Goal: Transaction & Acquisition: Purchase product/service

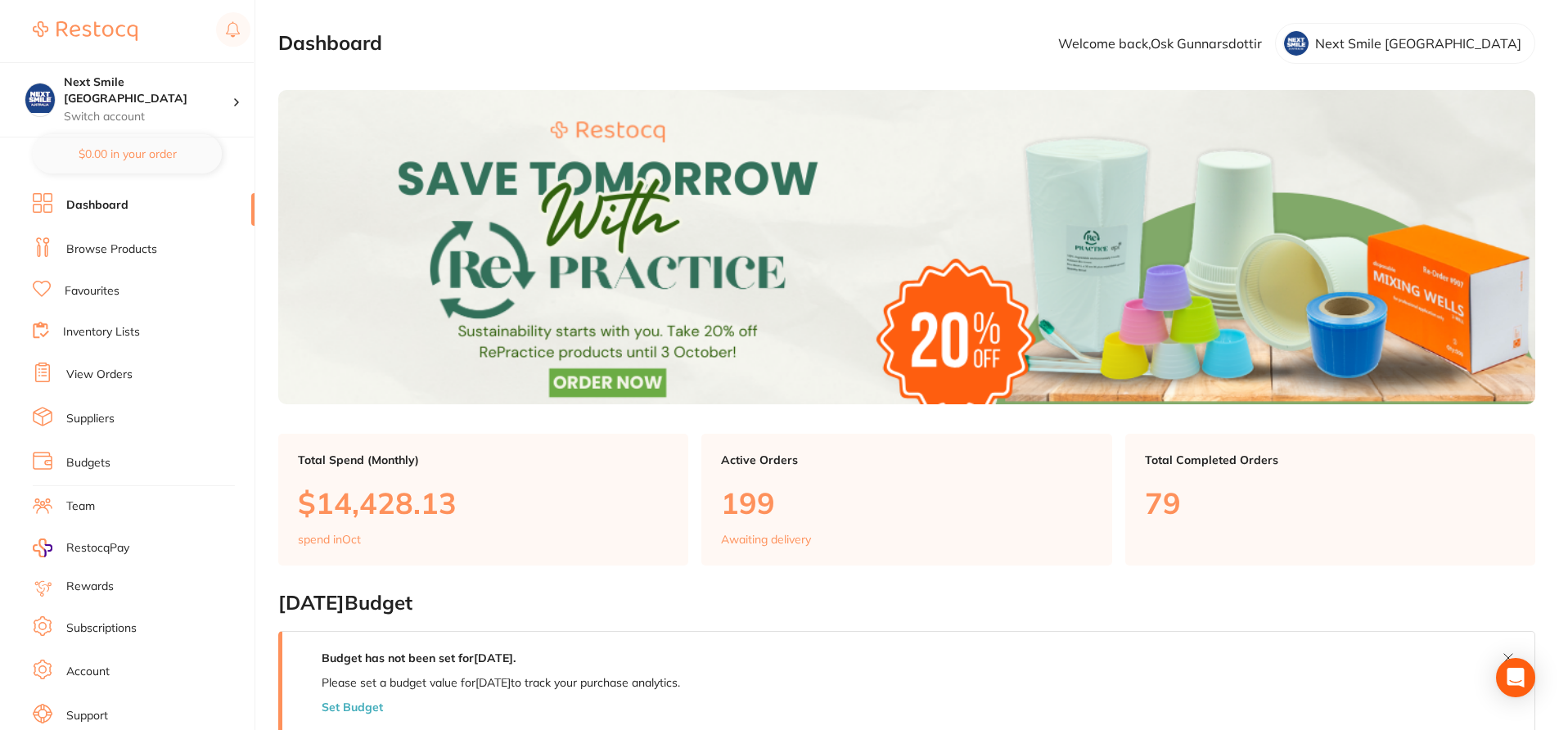
click at [134, 251] on link "Browse Products" at bounding box center [112, 249] width 91 height 16
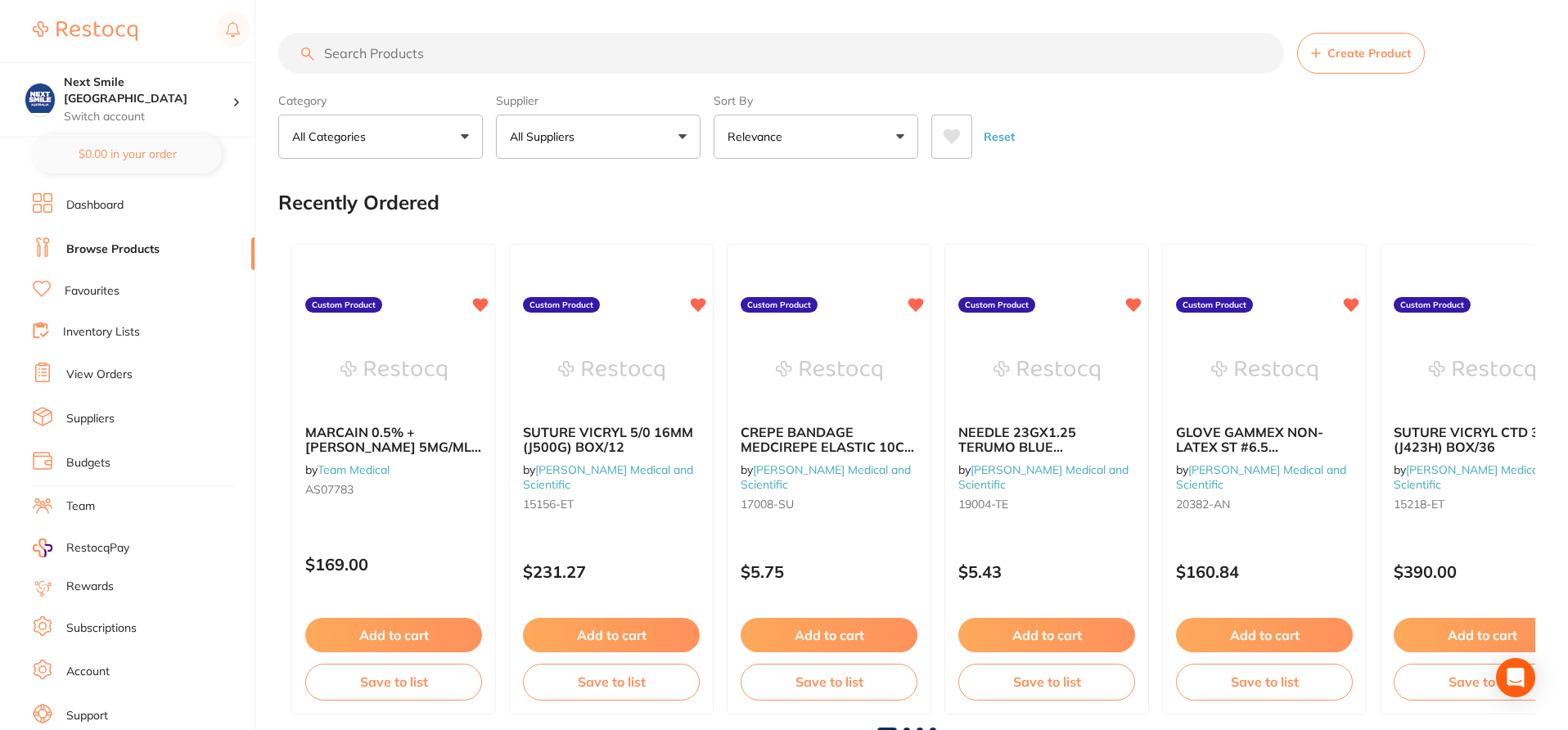
click at [468, 50] on input "search" at bounding box center [781, 53] width 1006 height 41
paste input "MET-5501"
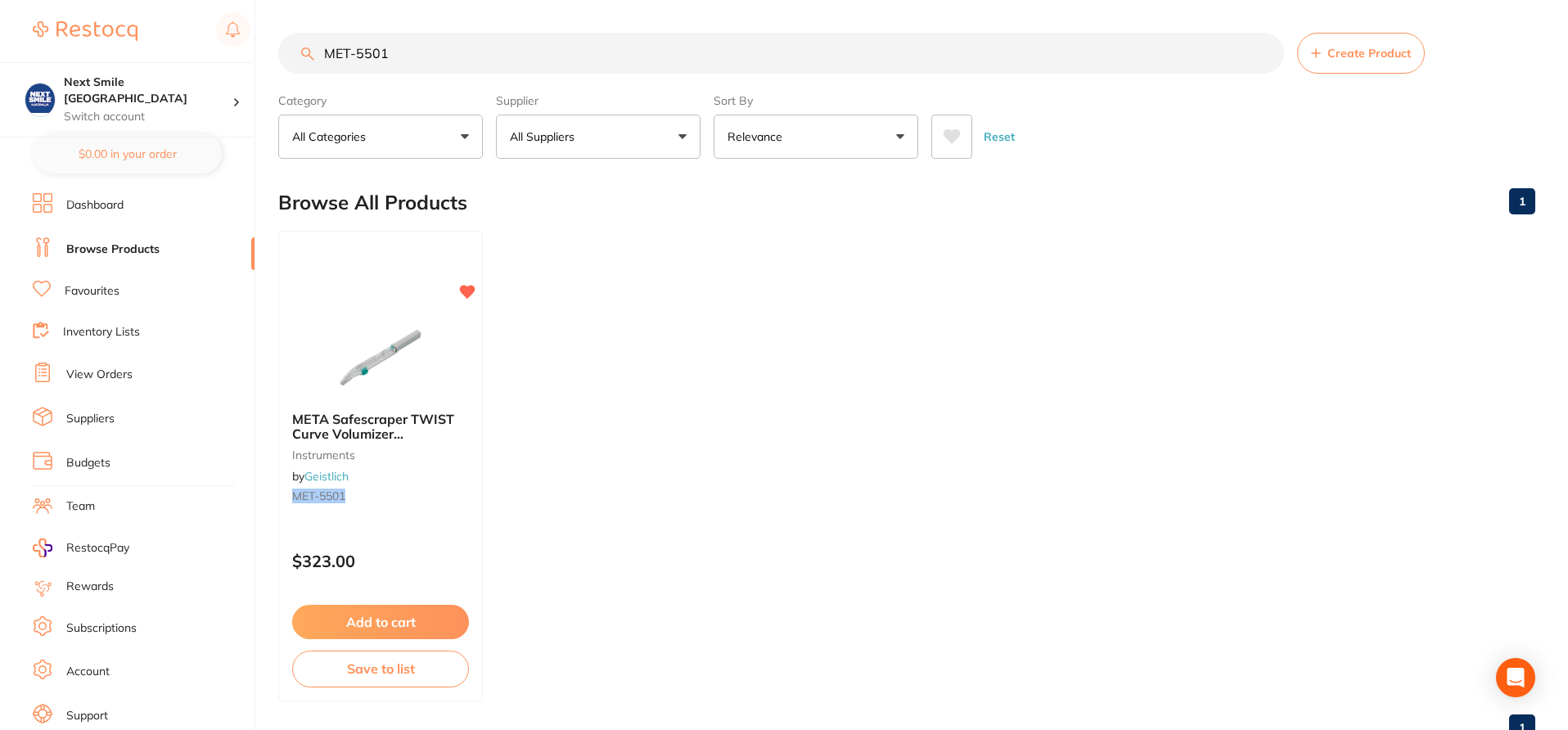
type input "MET-5501"
click at [429, 619] on button "Add to cart" at bounding box center [380, 624] width 178 height 35
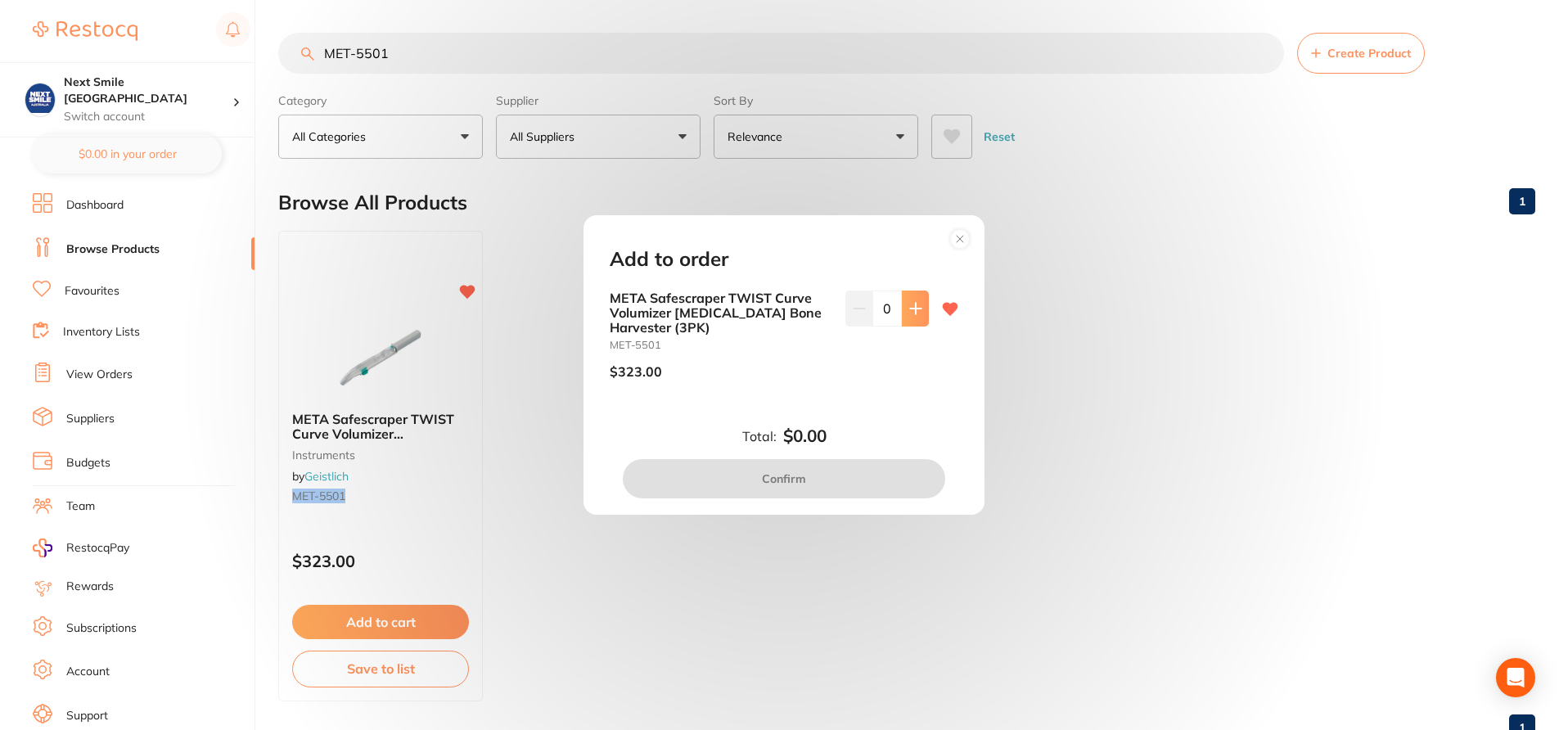
click at [911, 305] on icon at bounding box center [915, 308] width 13 height 13
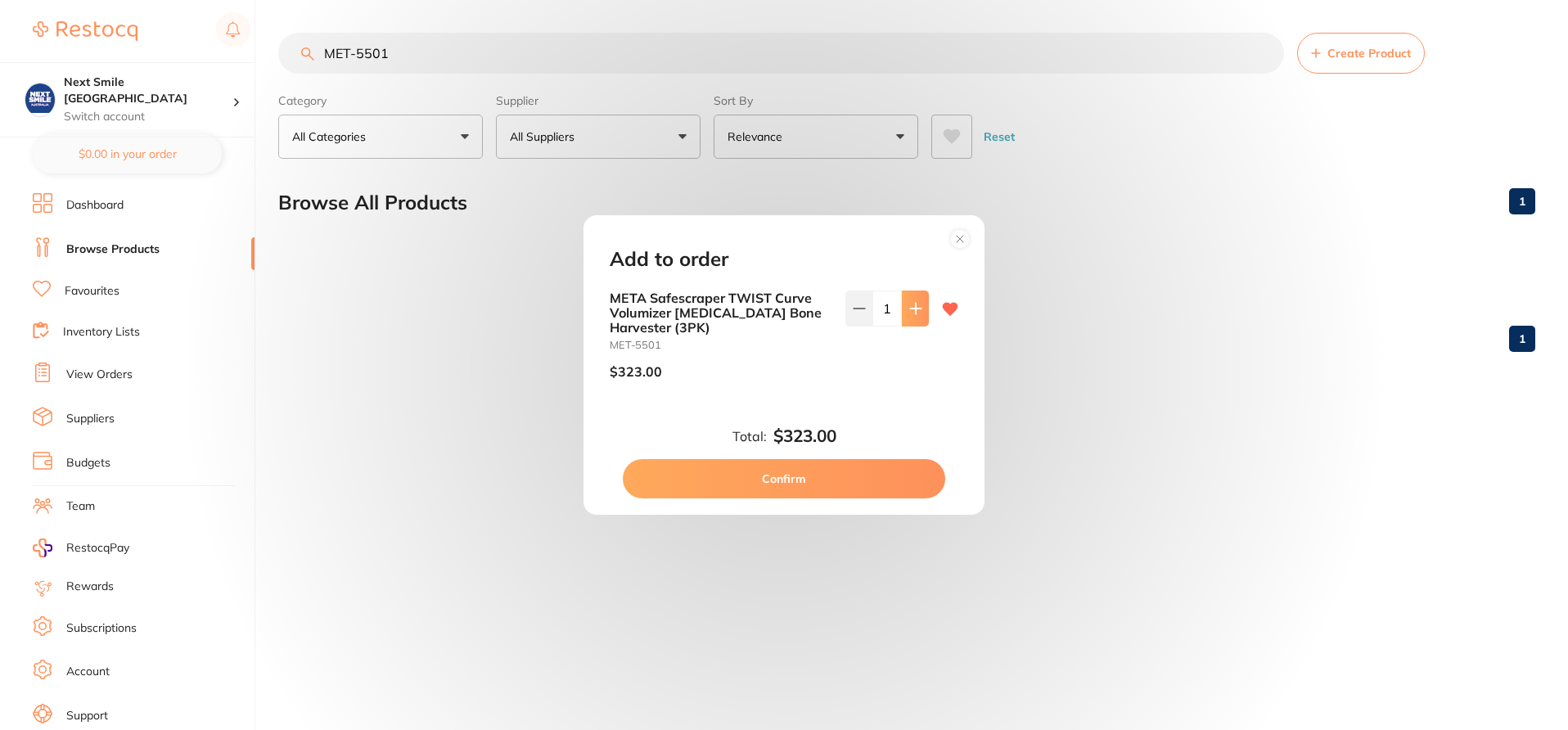
type input "1"
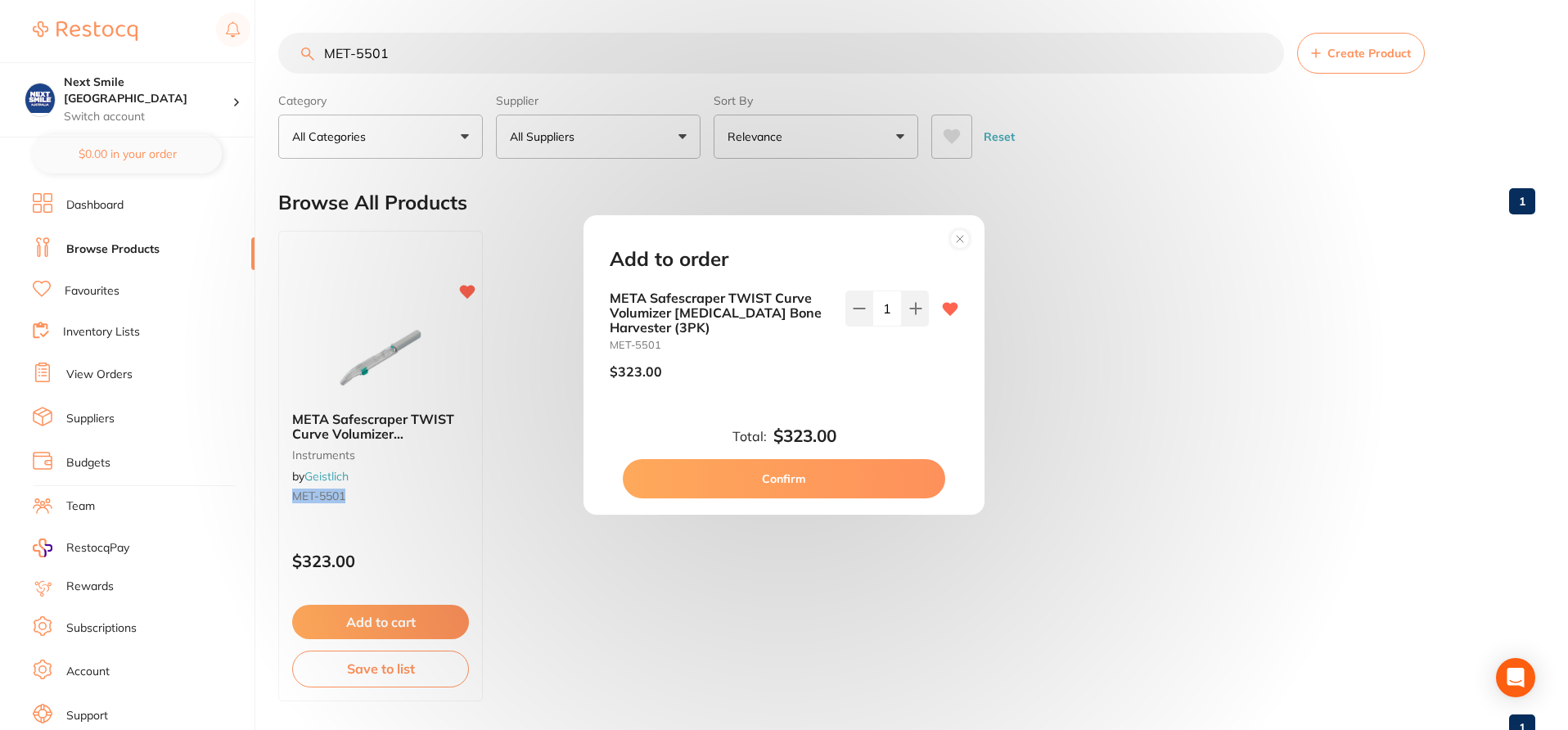
click at [868, 490] on button "Confirm" at bounding box center [784, 478] width 322 height 39
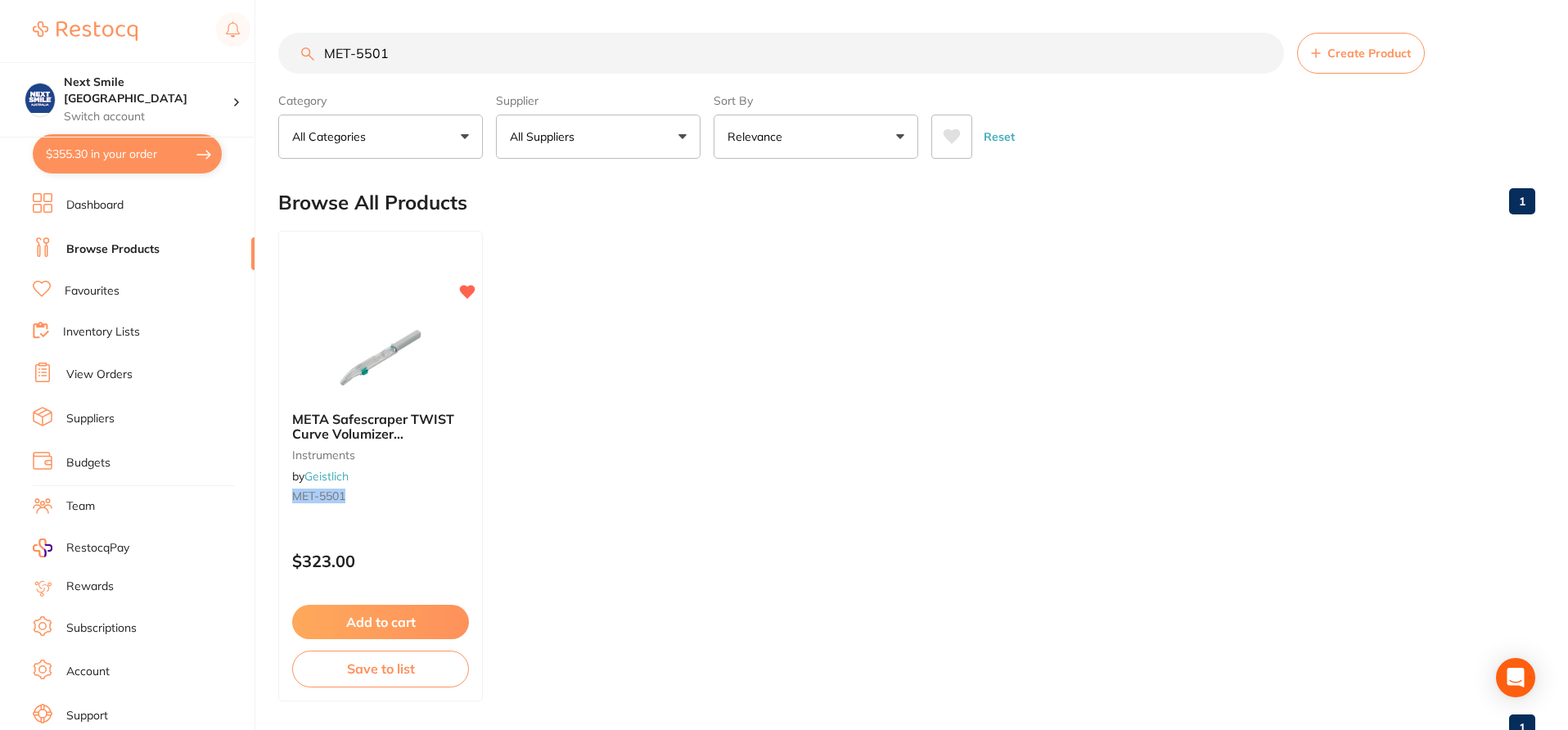
click at [169, 155] on button "$355.30 in your order" at bounding box center [127, 153] width 189 height 39
checkbox input "true"
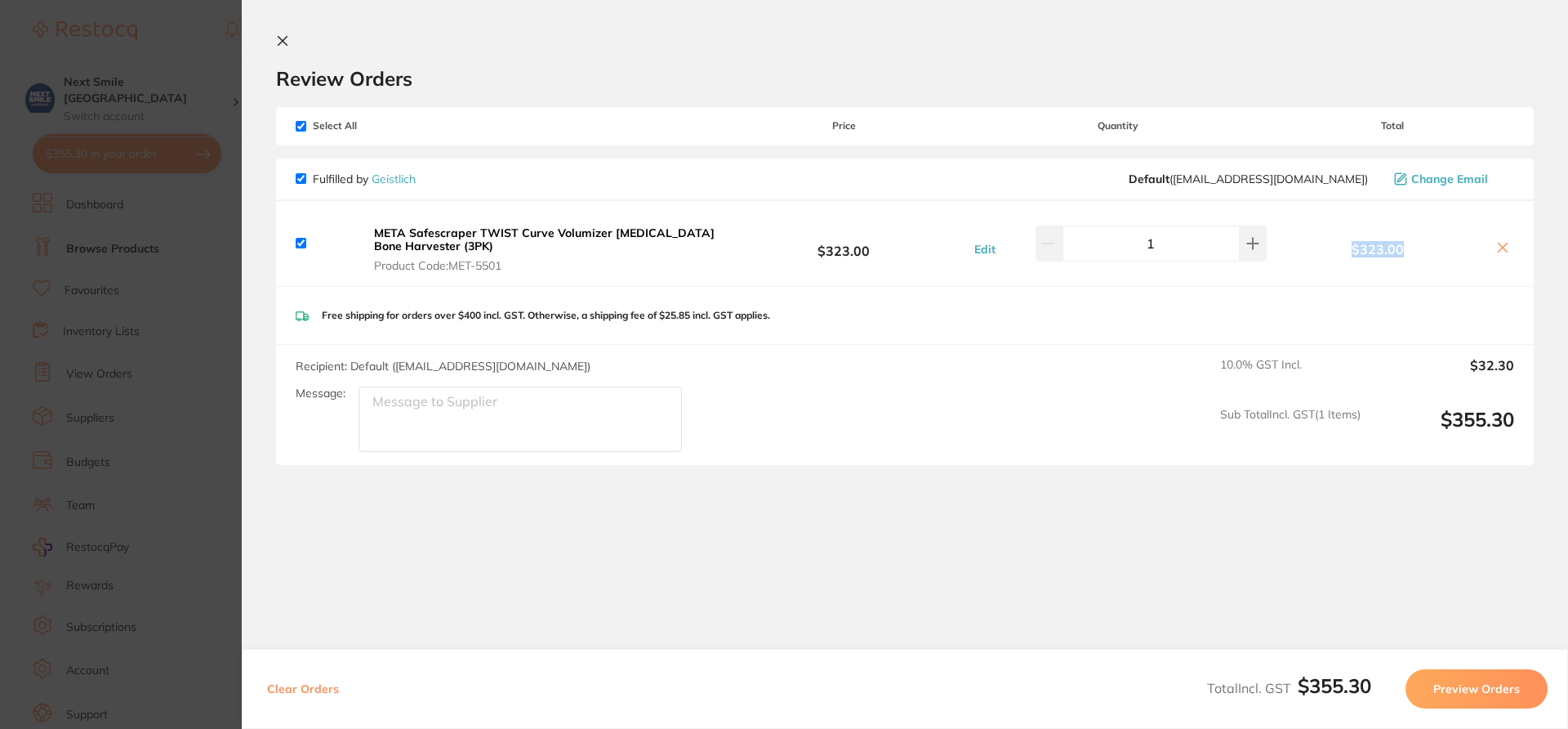
drag, startPoint x: 1398, startPoint y: 244, endPoint x: 1345, endPoint y: 242, distance: 53.0
click at [1345, 242] on b "$323.00" at bounding box center [1377, 248] width 214 height 15
copy b "$323.00"
click at [1499, 244] on icon at bounding box center [1502, 247] width 13 height 13
checkbox input "false"
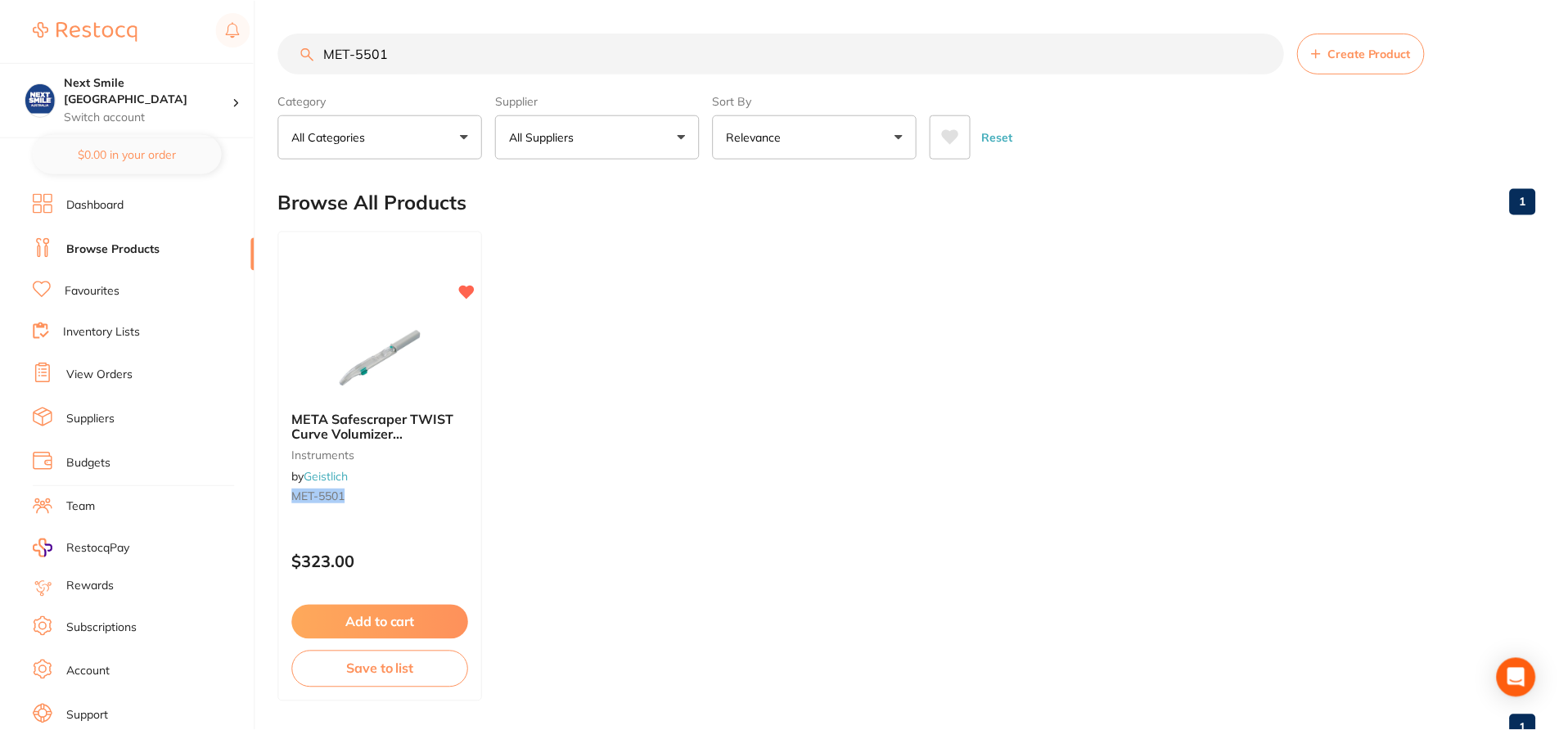
scroll to position [41, 0]
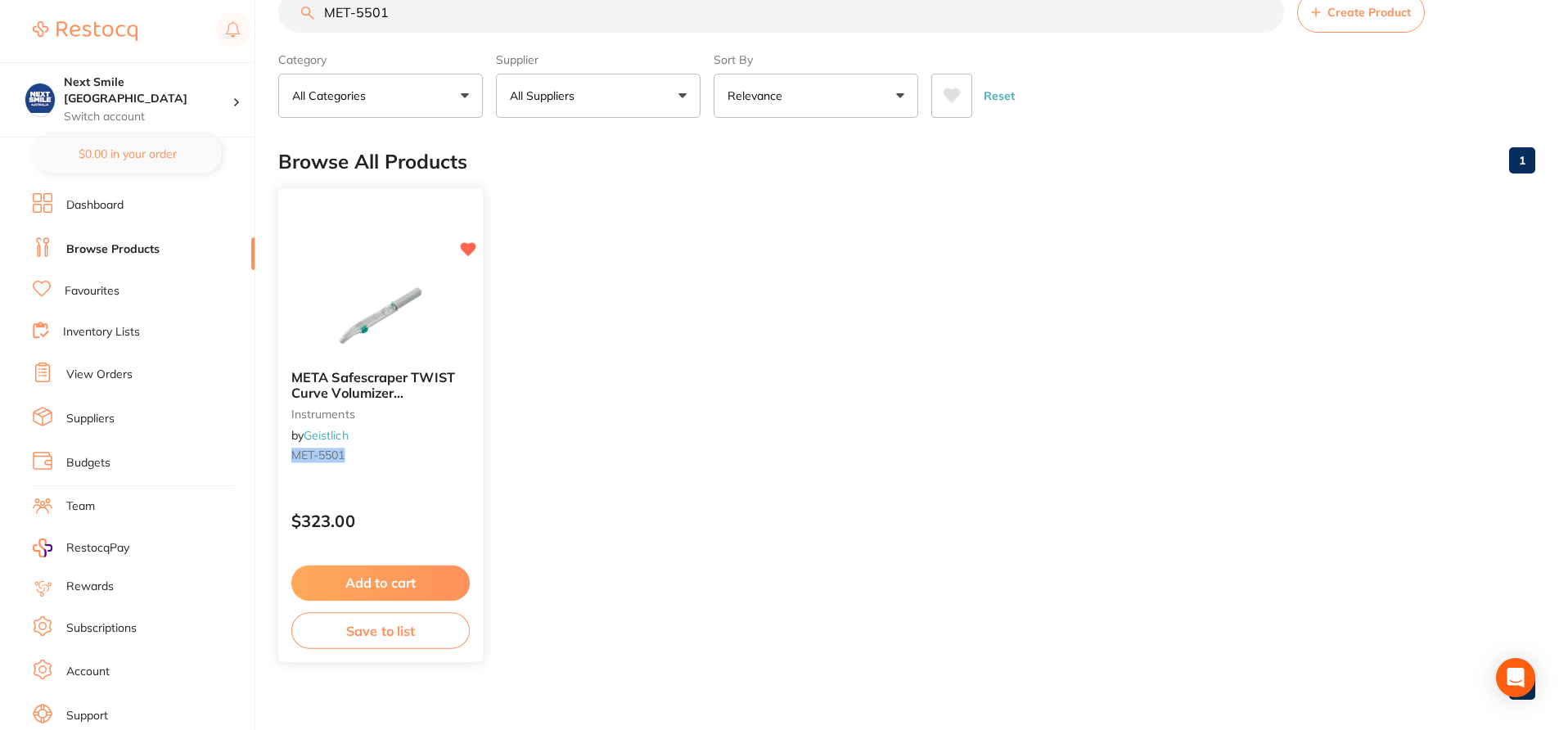
click at [455, 476] on div "META Safescraper TWIST Curve Volumizer Autologous Bone Harvester (3PK) instrume…" at bounding box center [380, 419] width 205 height 125
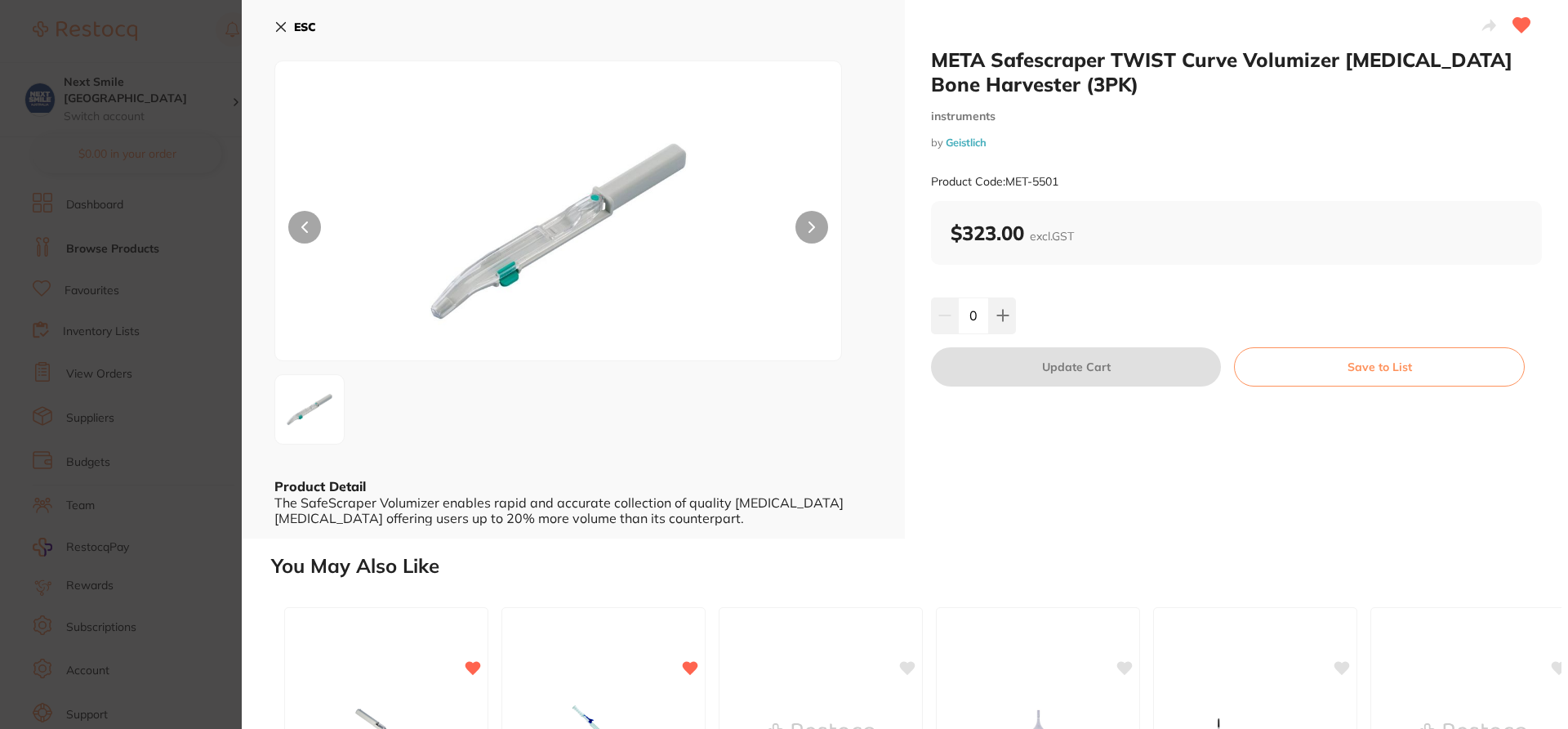
click at [280, 21] on icon at bounding box center [280, 27] width 13 height 13
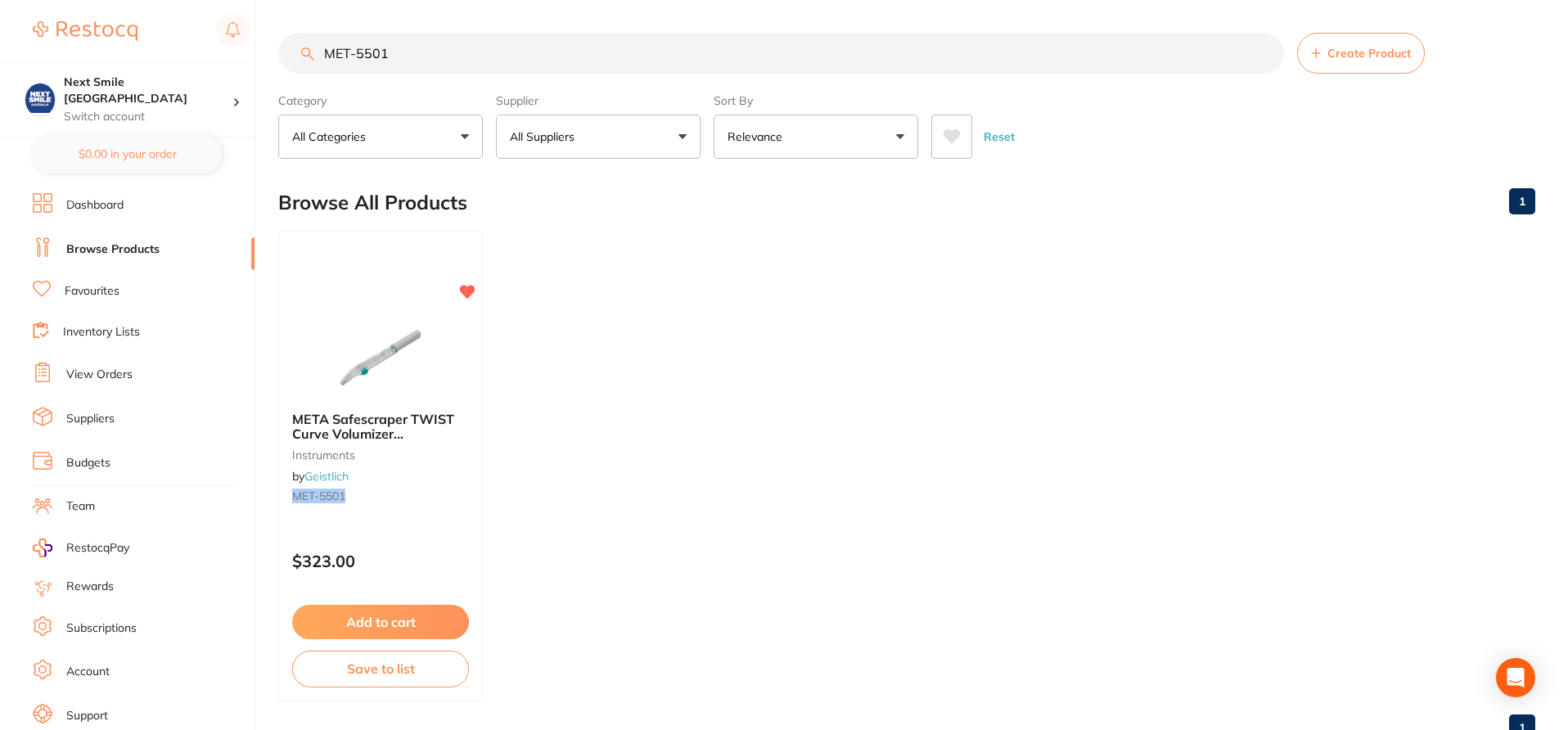
drag, startPoint x: 420, startPoint y: 12, endPoint x: 297, endPoint y: 11, distance: 123.0
click at [297, 11] on main "MET-5501 Create Product Category All Categories All Categories instruments Clea…" at bounding box center [923, 393] width 1290 height 786
click at [432, 479] on div "META Safescraper TWIST Curve Volumizer Autologous Bone Harvester (3PK) instrume…" at bounding box center [380, 460] width 205 height 125
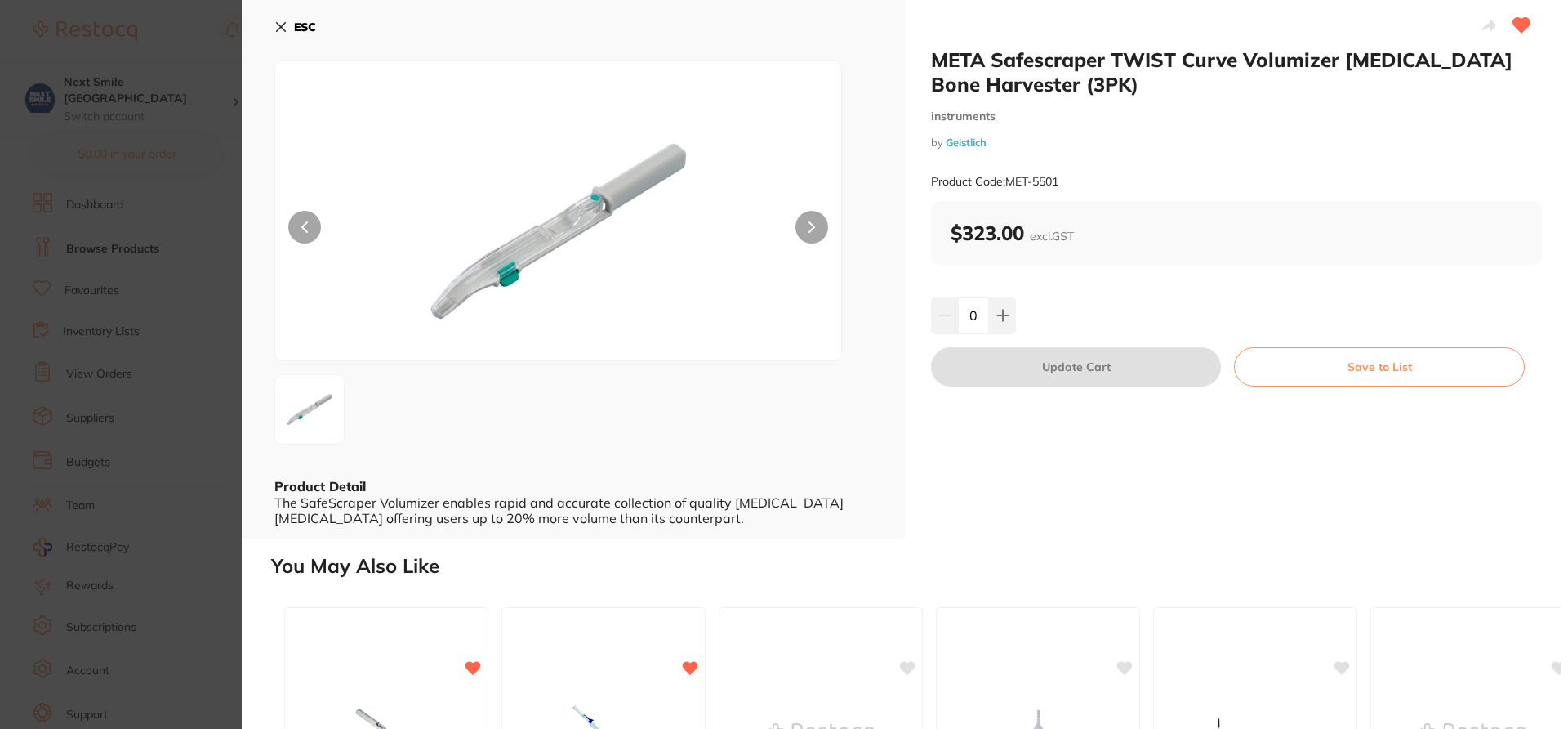
click at [279, 26] on icon at bounding box center [280, 27] width 13 height 13
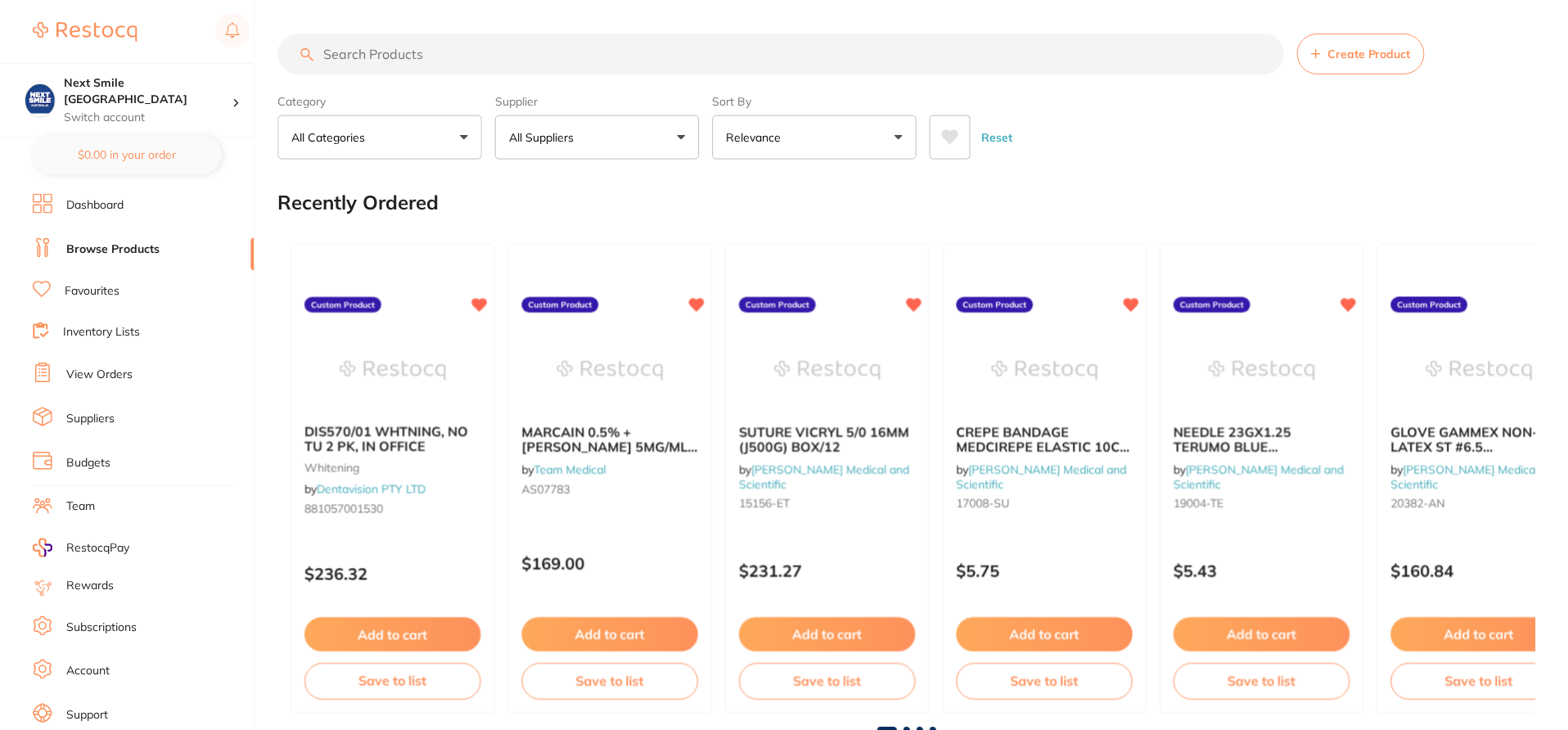
scroll to position [5, 0]
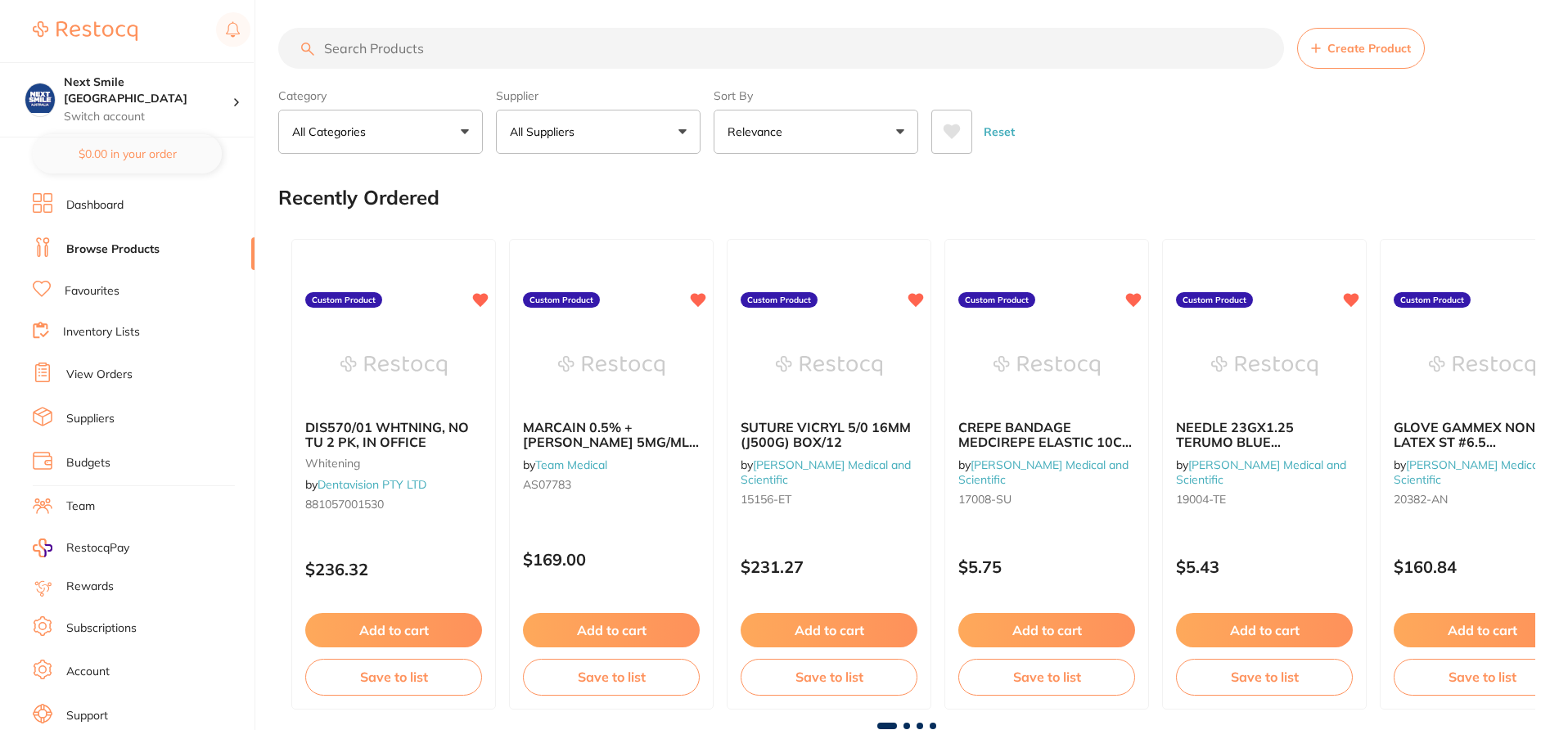
click at [377, 54] on input "search" at bounding box center [781, 48] width 1006 height 41
paste input "MET-5501"
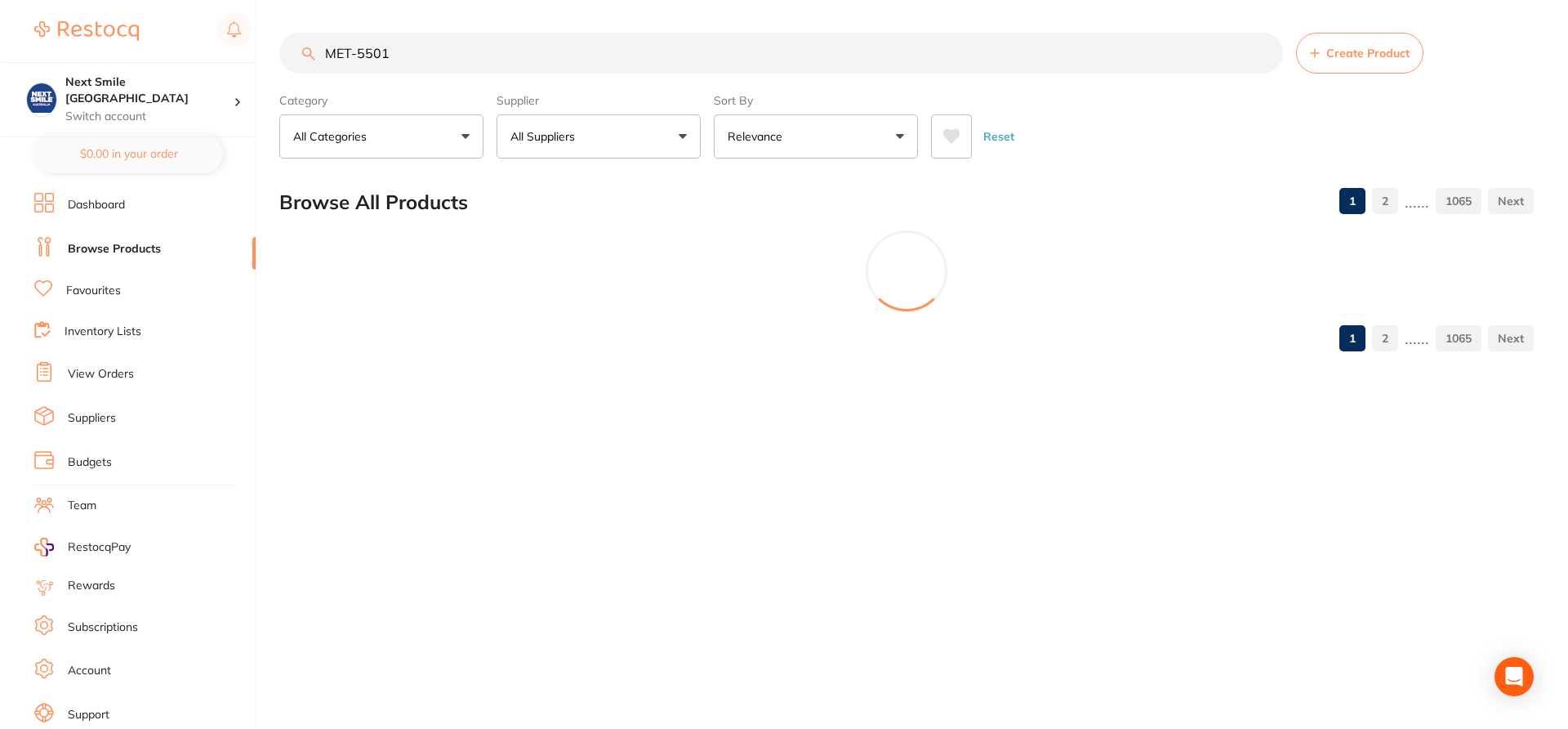
scroll to position [0, 0]
type input "MET-5501"
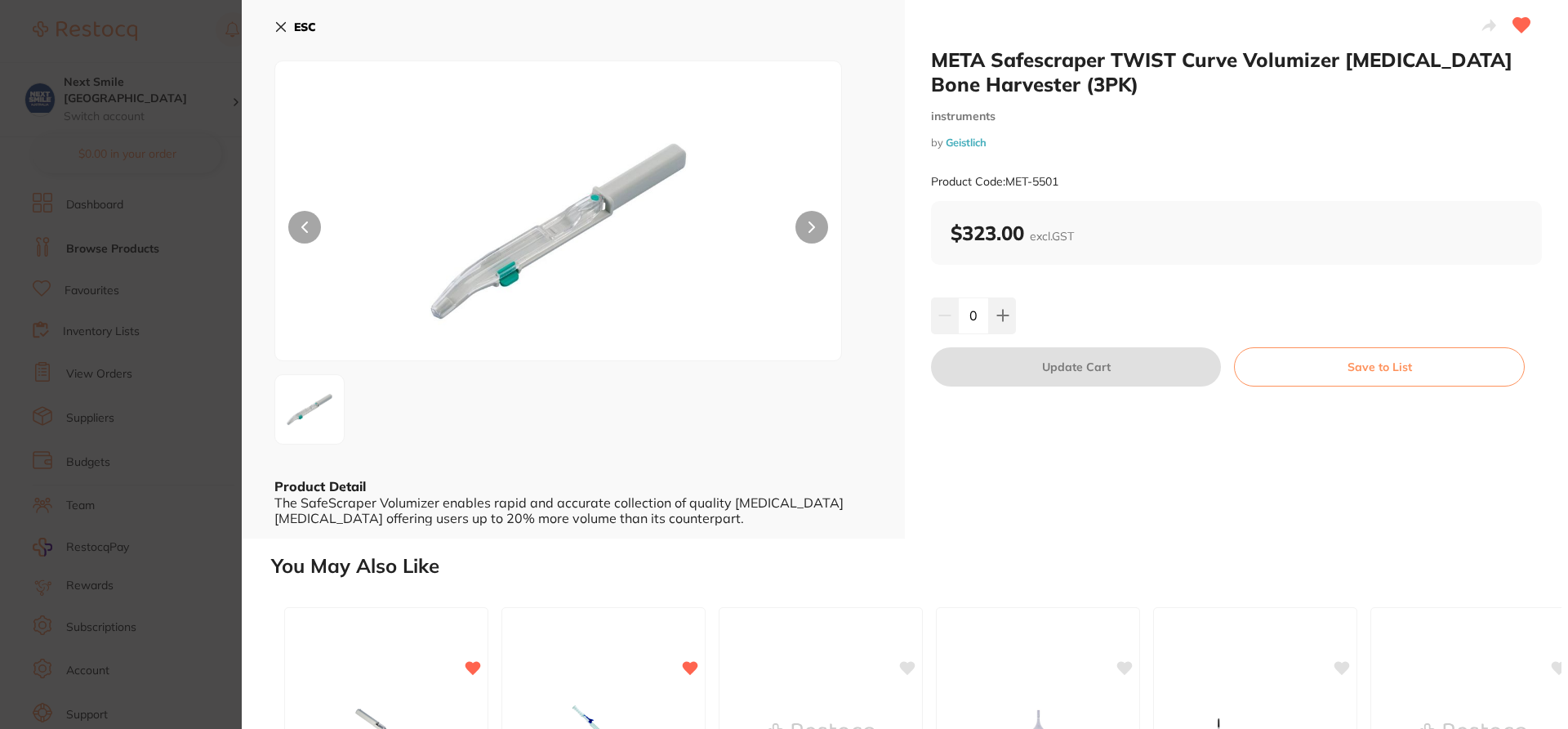
click at [281, 27] on icon at bounding box center [281, 28] width 9 height 9
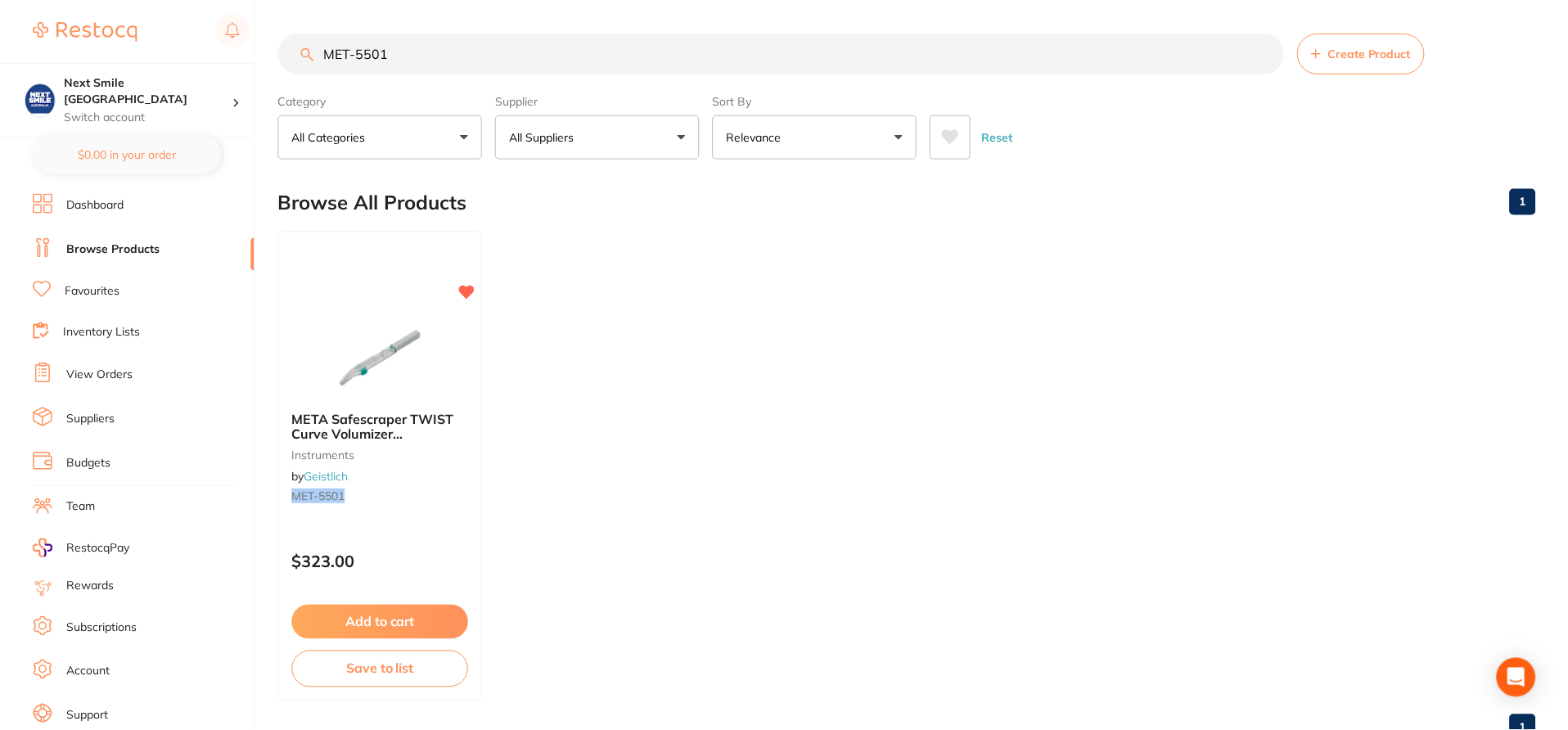
scroll to position [5, 0]
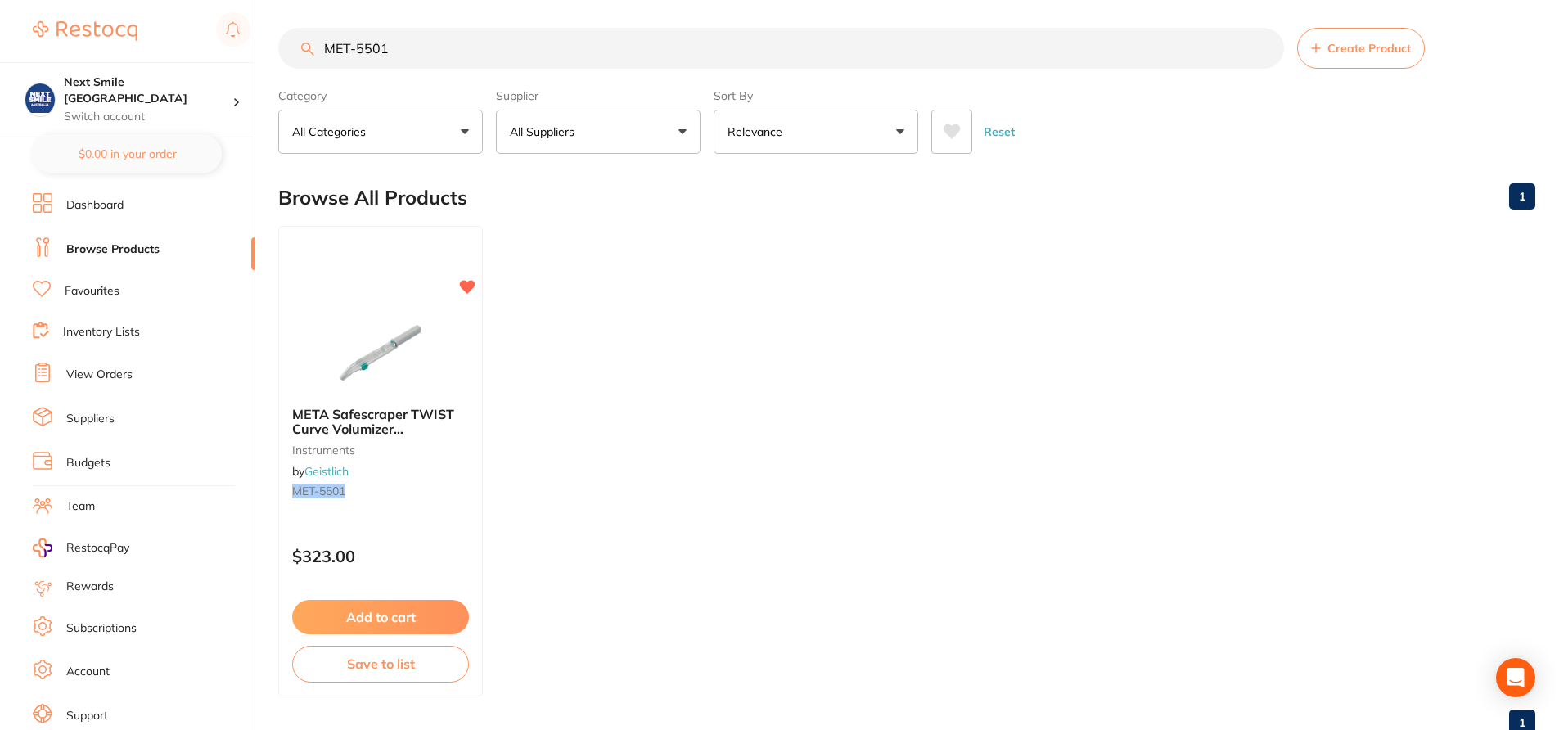
drag, startPoint x: 437, startPoint y: 51, endPoint x: 300, endPoint y: 43, distance: 137.2
click at [304, 46] on div "MET-5501 Create Product" at bounding box center [907, 48] width 1257 height 41
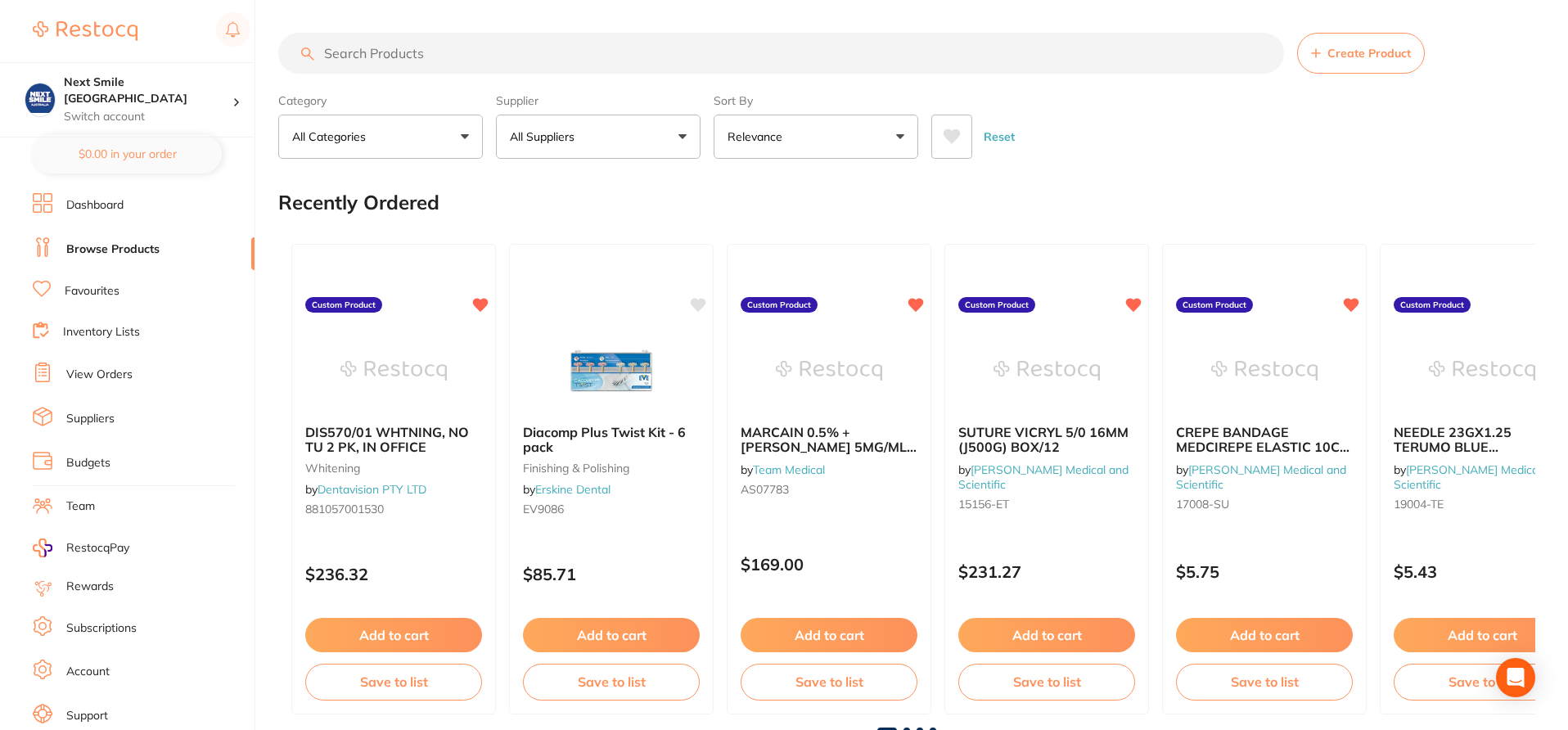
click at [410, 60] on input "search" at bounding box center [781, 53] width 1006 height 41
paste input "MET-5501"
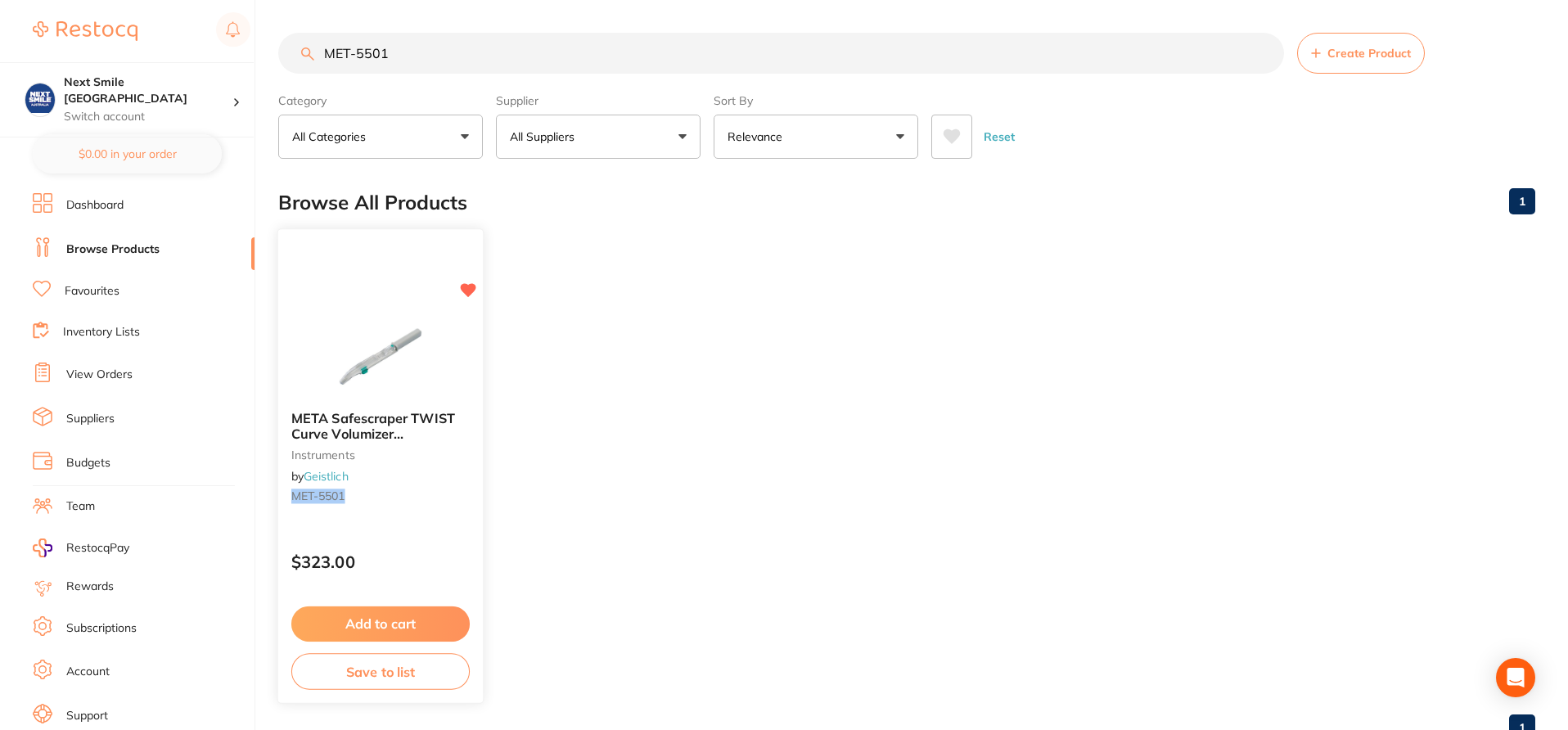
type input "MET-5501"
click at [448, 516] on div "META Safescraper TWIST Curve Volumizer Autologous Bone Harvester (3PK) instrume…" at bounding box center [380, 460] width 205 height 125
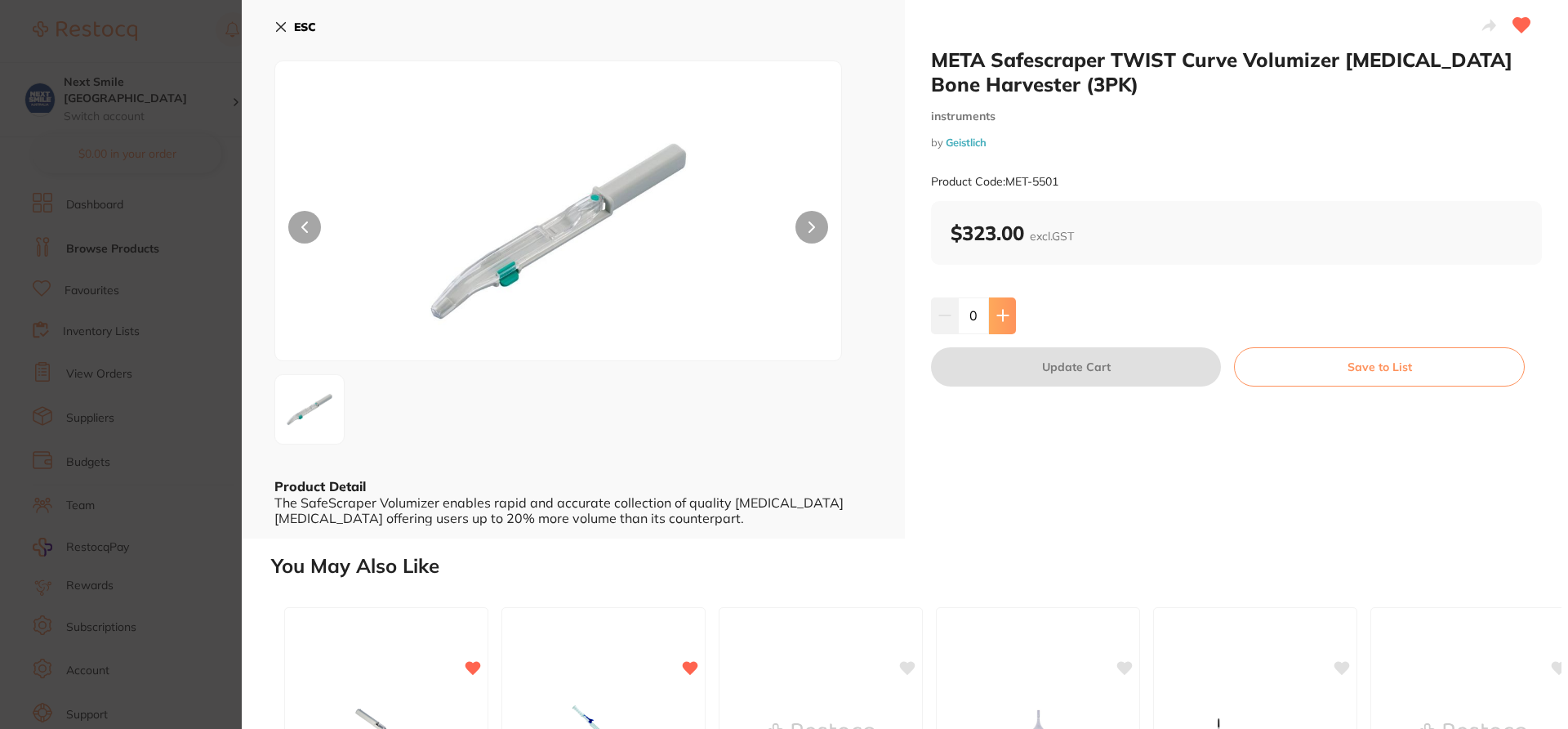
click at [997, 316] on icon at bounding box center [1002, 316] width 10 height 10
type input "1"
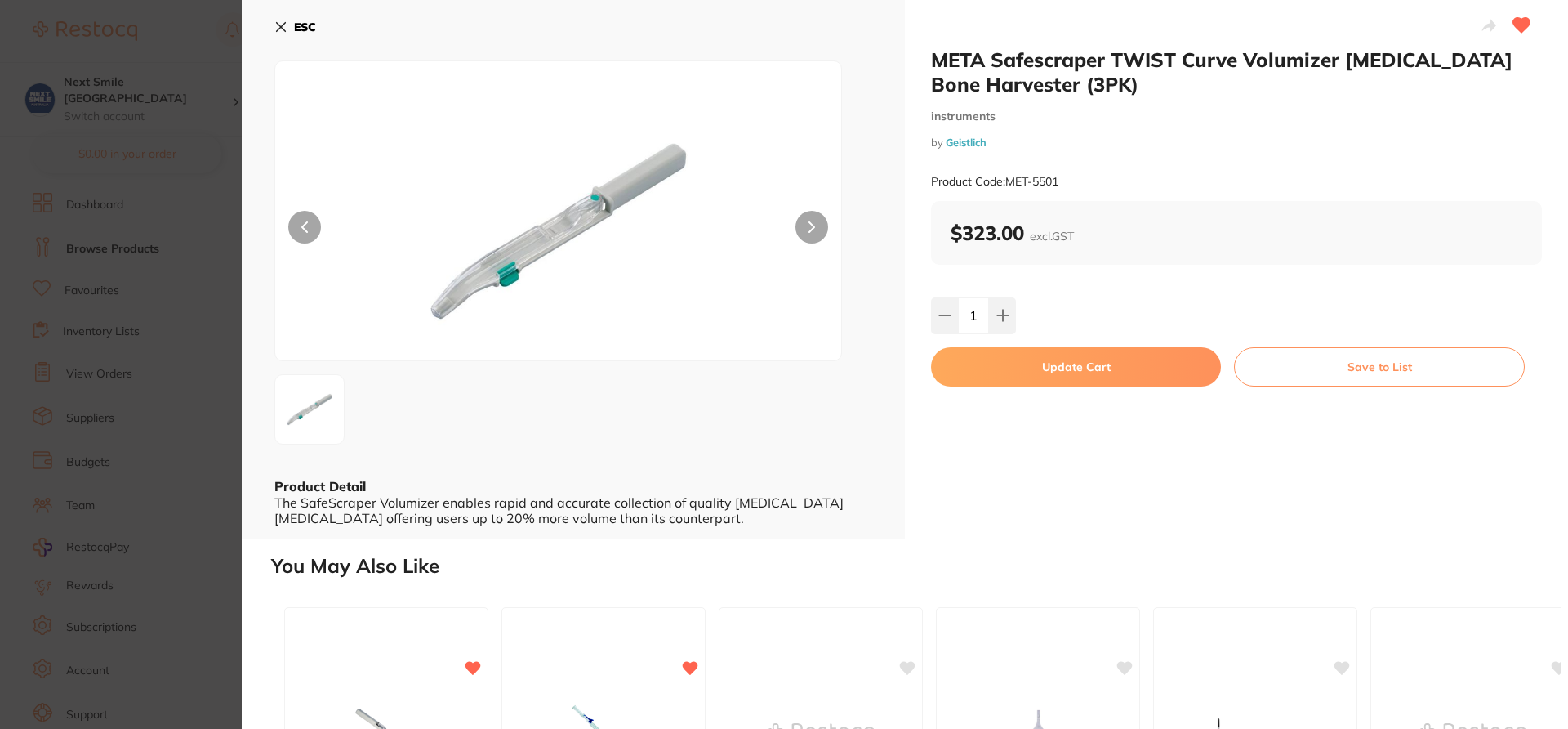
click at [1016, 361] on button "Update Cart" at bounding box center [1076, 366] width 290 height 39
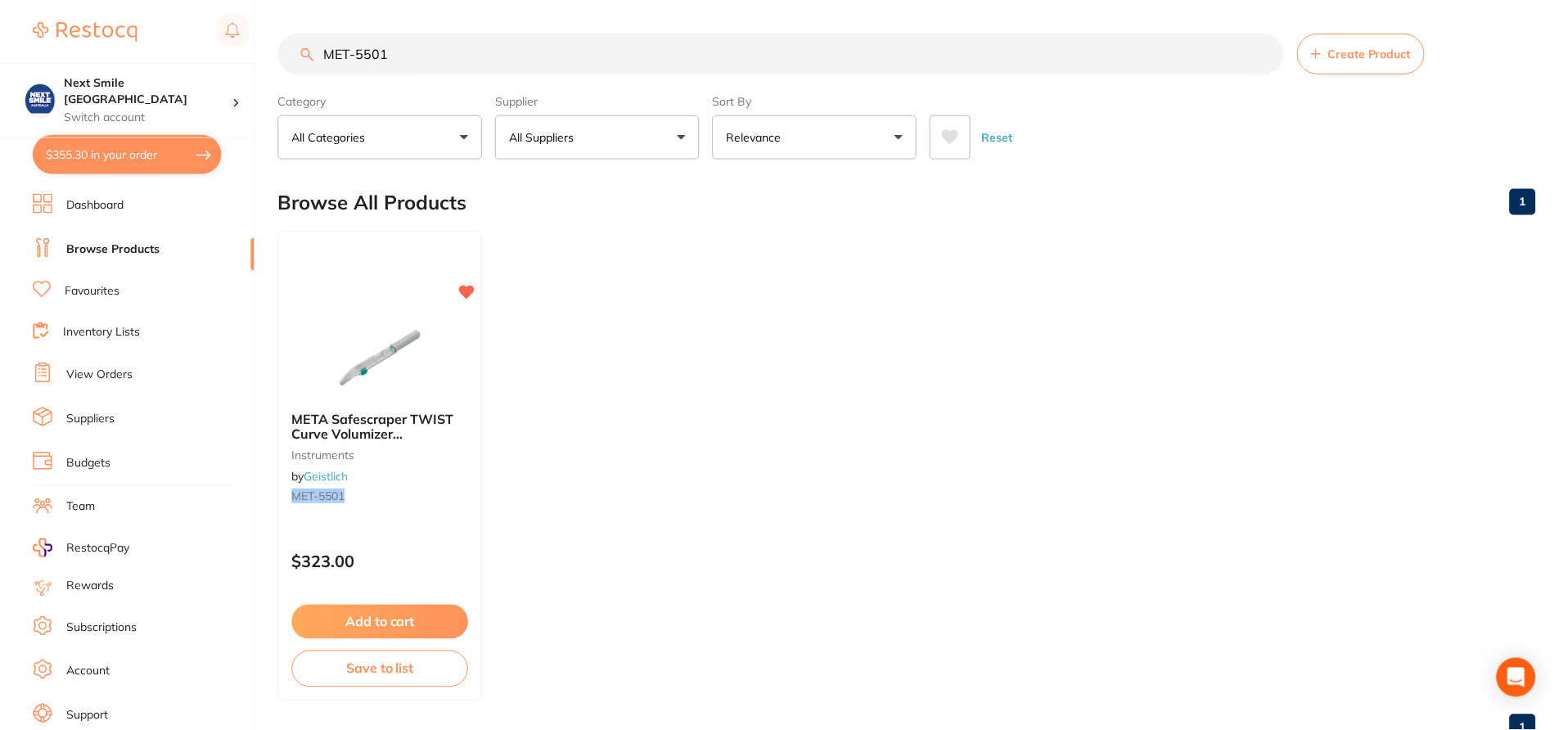
scroll to position [5, 0]
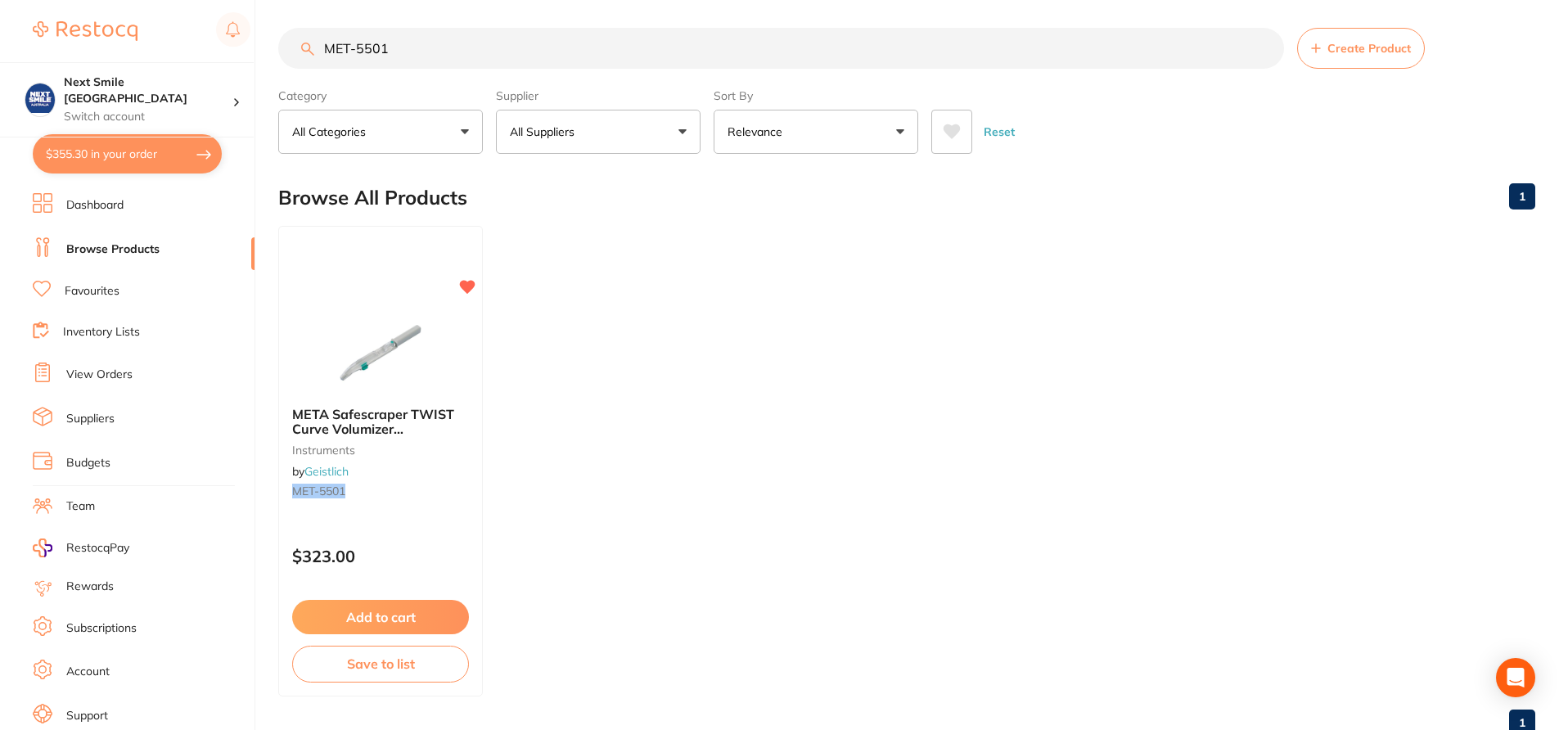
click at [143, 162] on button "$355.30 in your order" at bounding box center [127, 153] width 189 height 39
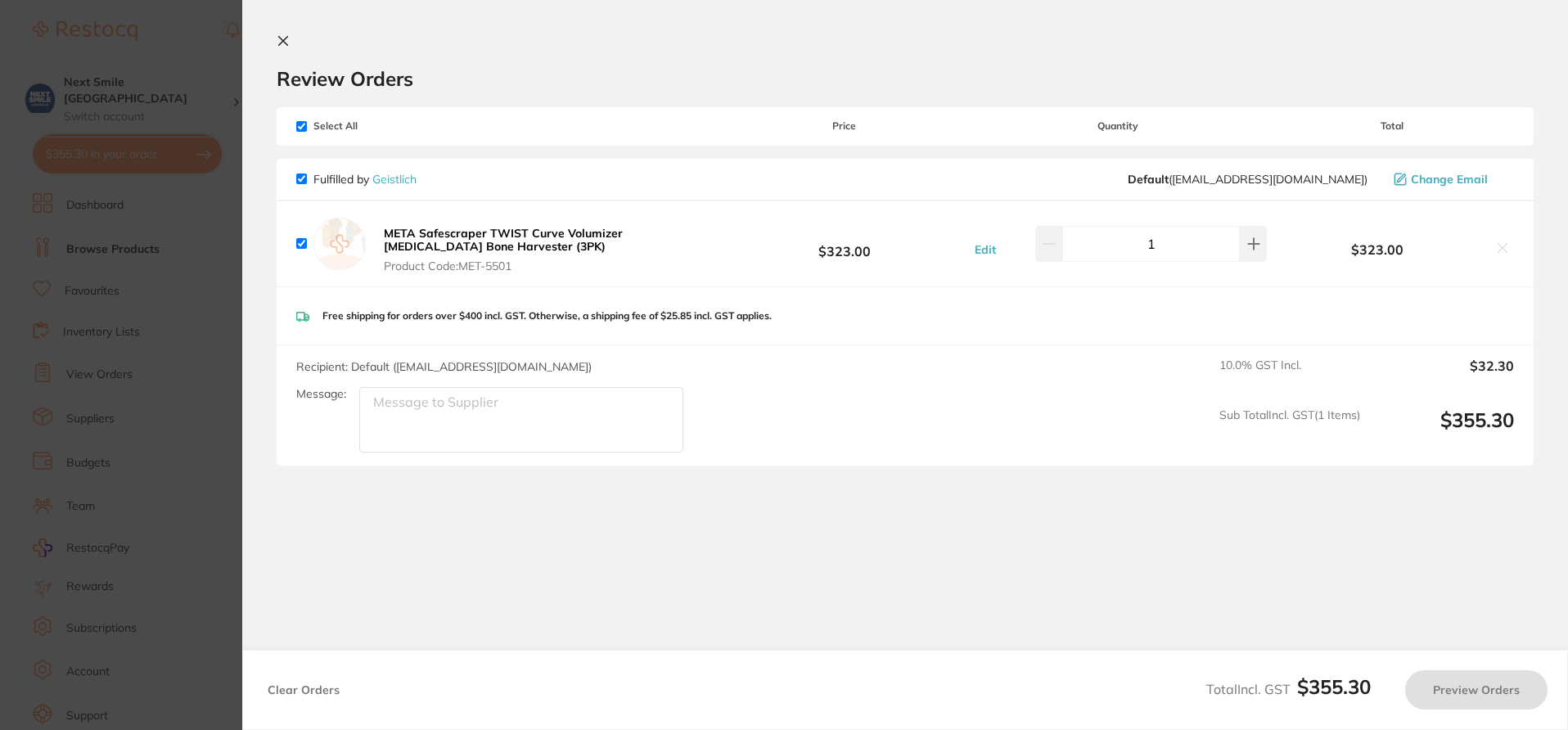
checkbox input "true"
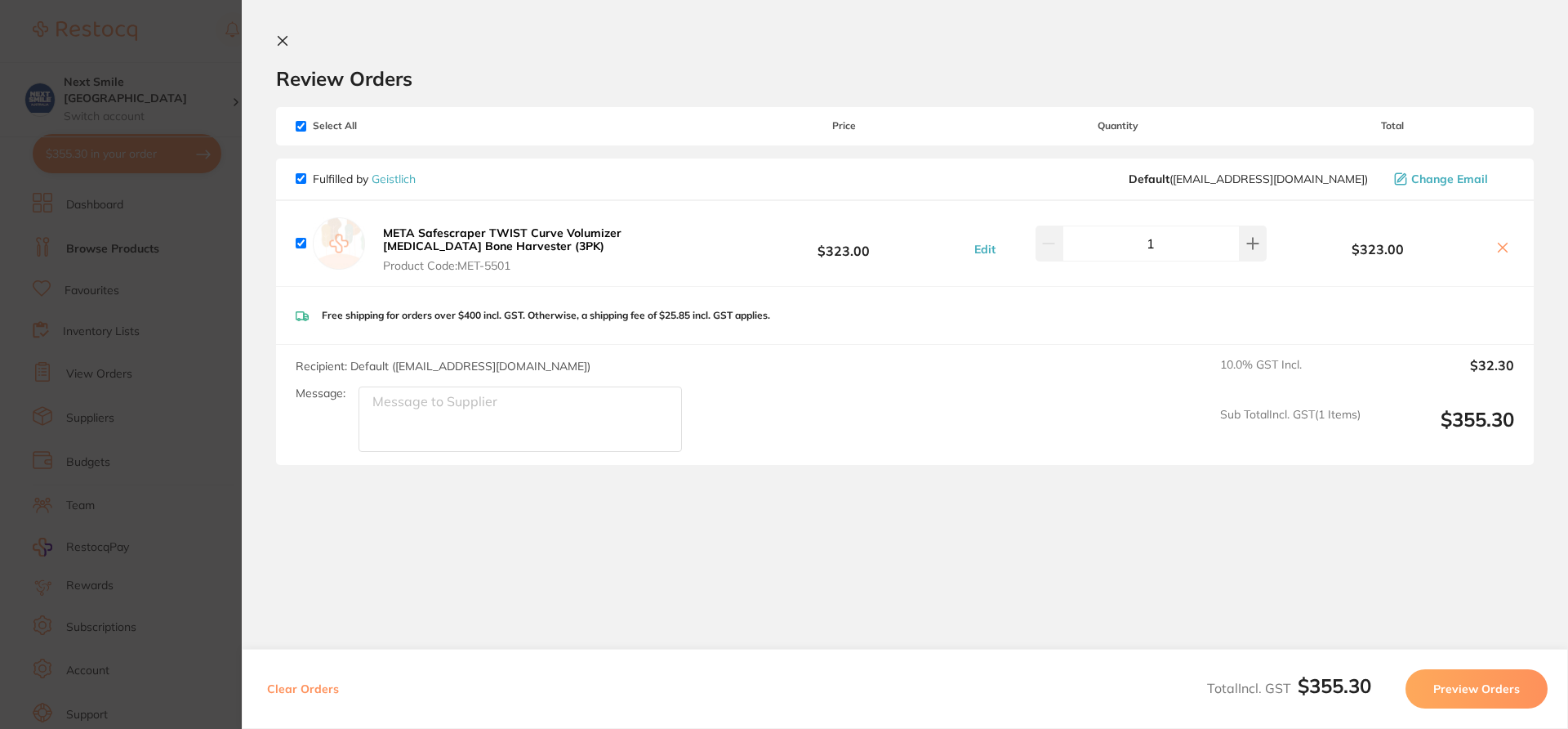
click at [279, 41] on icon at bounding box center [282, 41] width 13 height 13
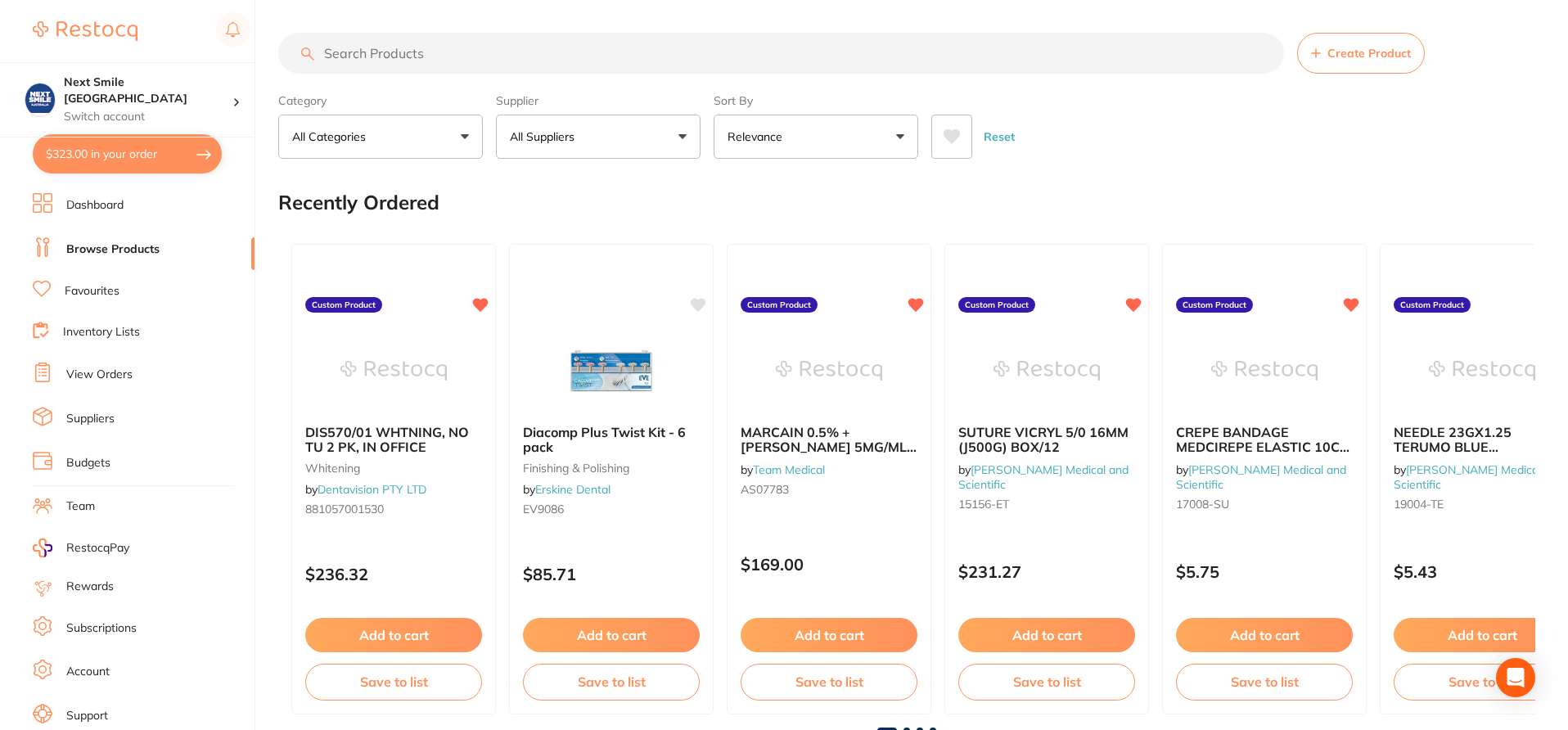
click at [159, 163] on button "$323.00 in your order" at bounding box center [127, 153] width 189 height 39
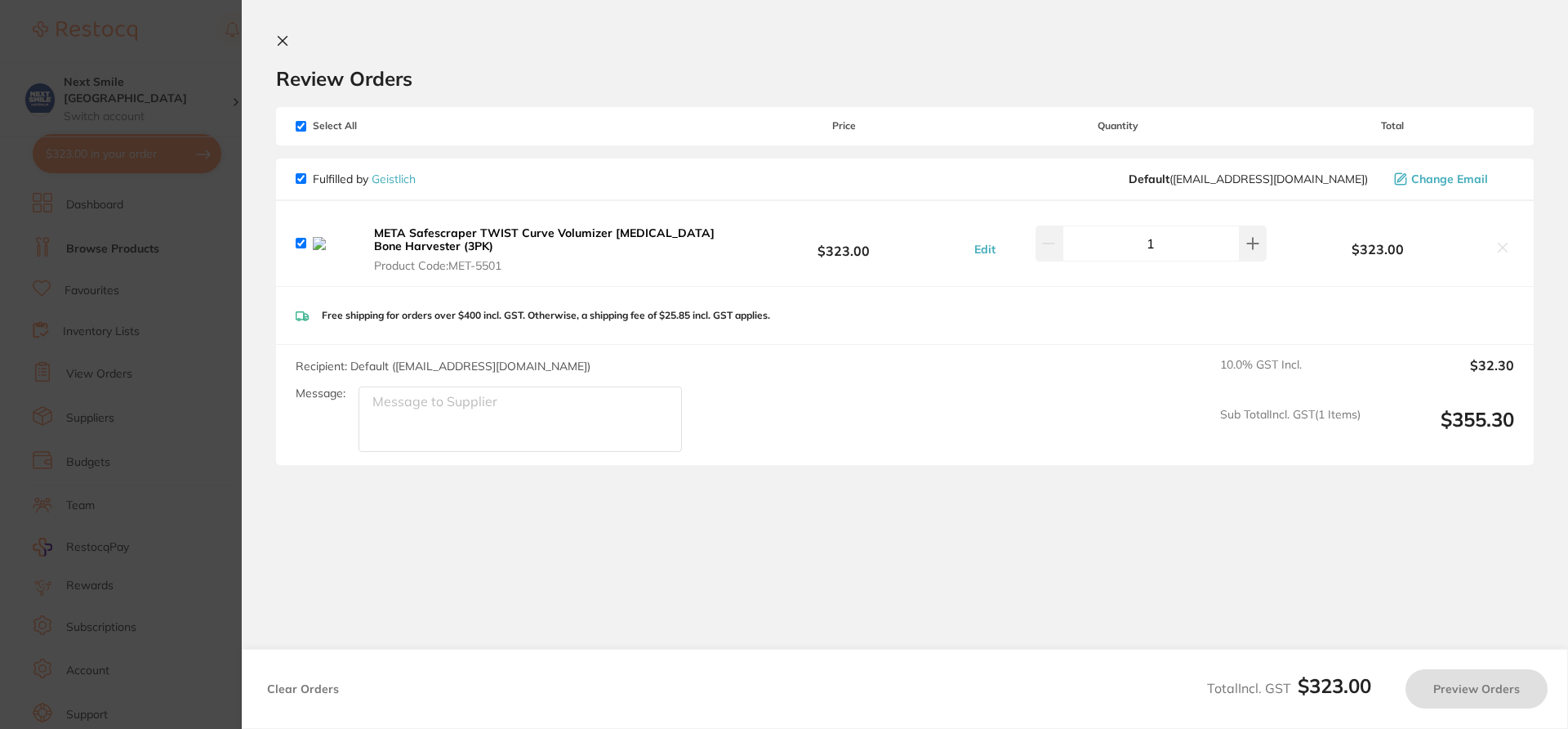
checkbox input "true"
click at [284, 39] on icon at bounding box center [283, 41] width 9 height 9
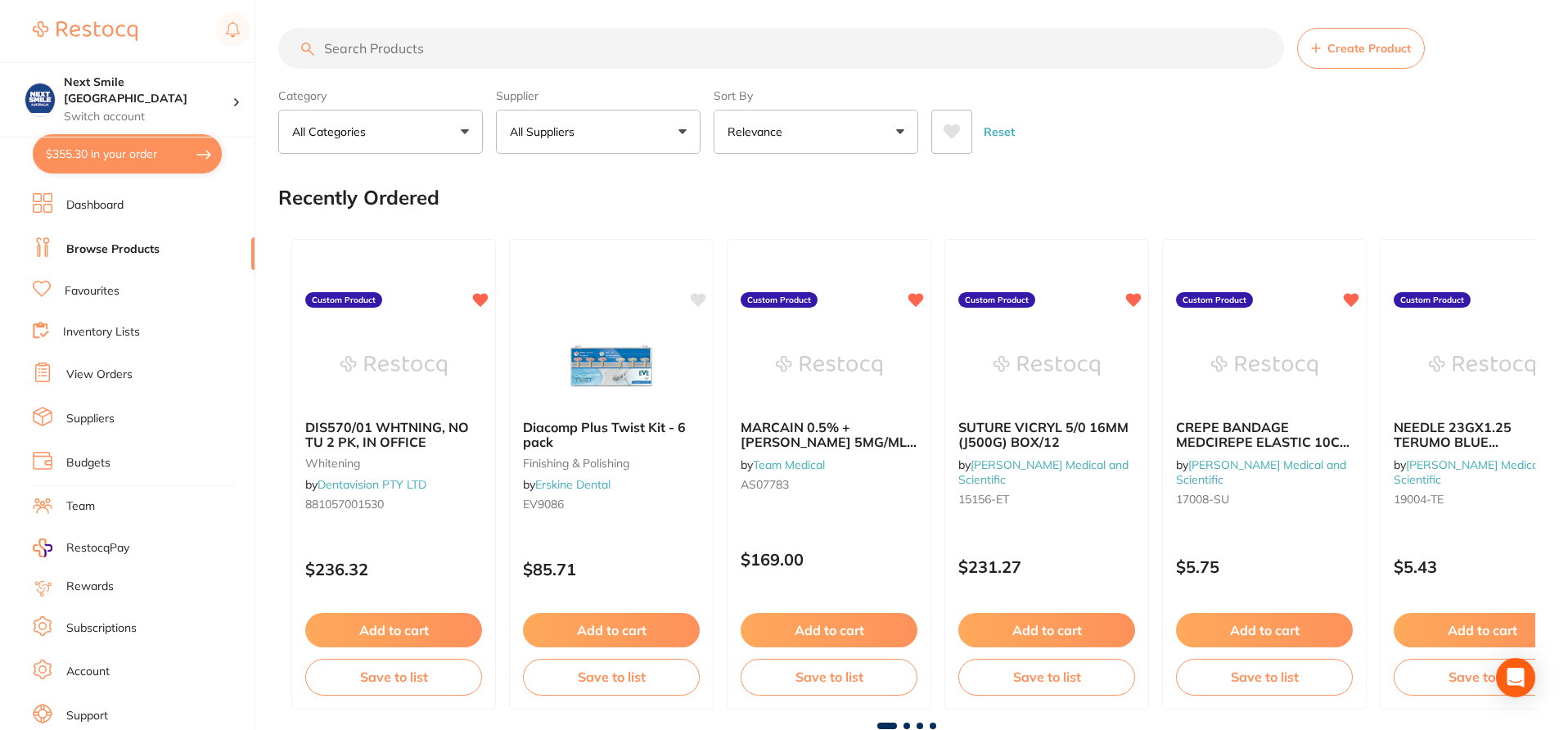
click at [166, 161] on button "$355.30 in your order" at bounding box center [127, 153] width 189 height 39
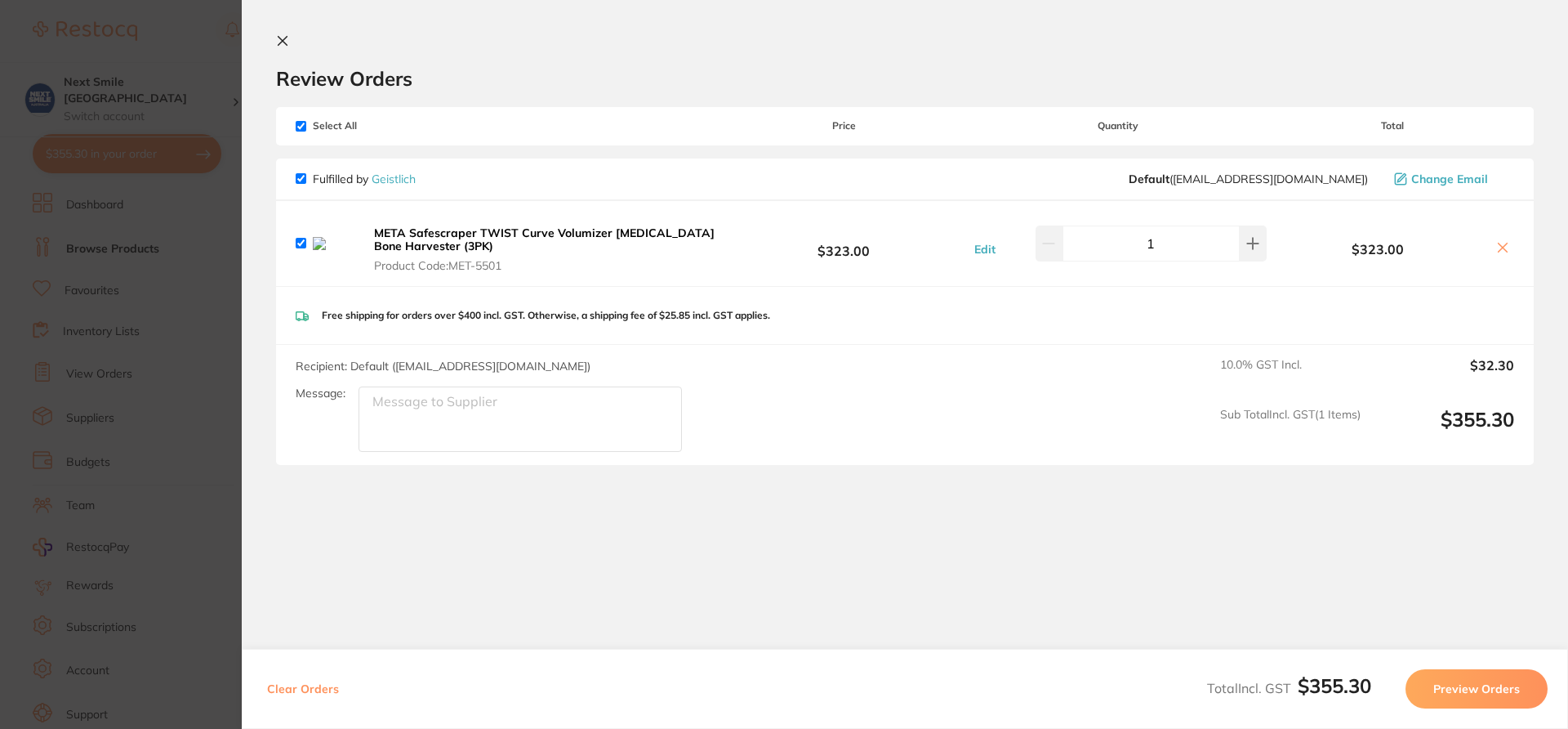
click at [1499, 248] on icon at bounding box center [1503, 248] width 9 height 9
checkbox input "false"
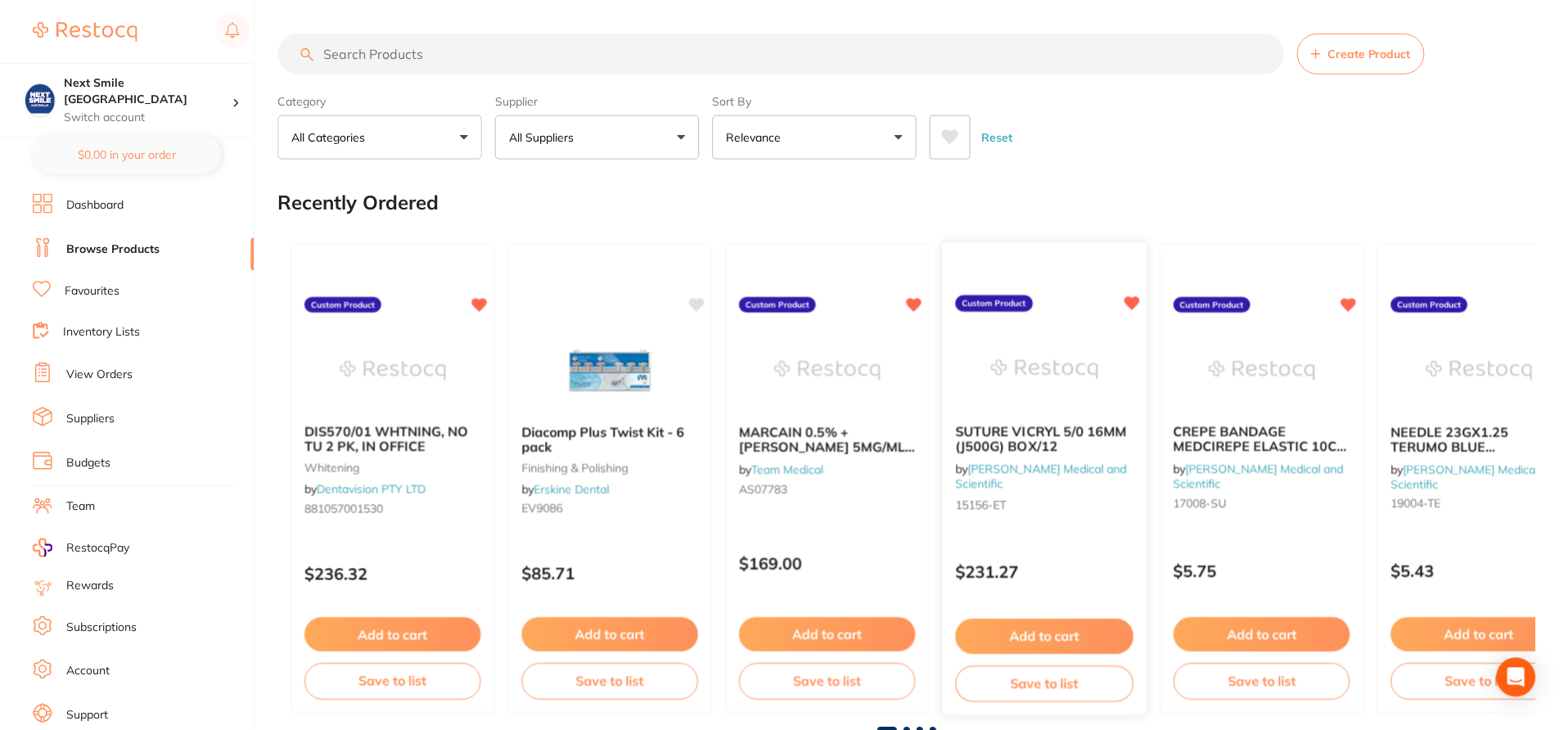
scroll to position [5, 0]
